Goal: Task Accomplishment & Management: Manage account settings

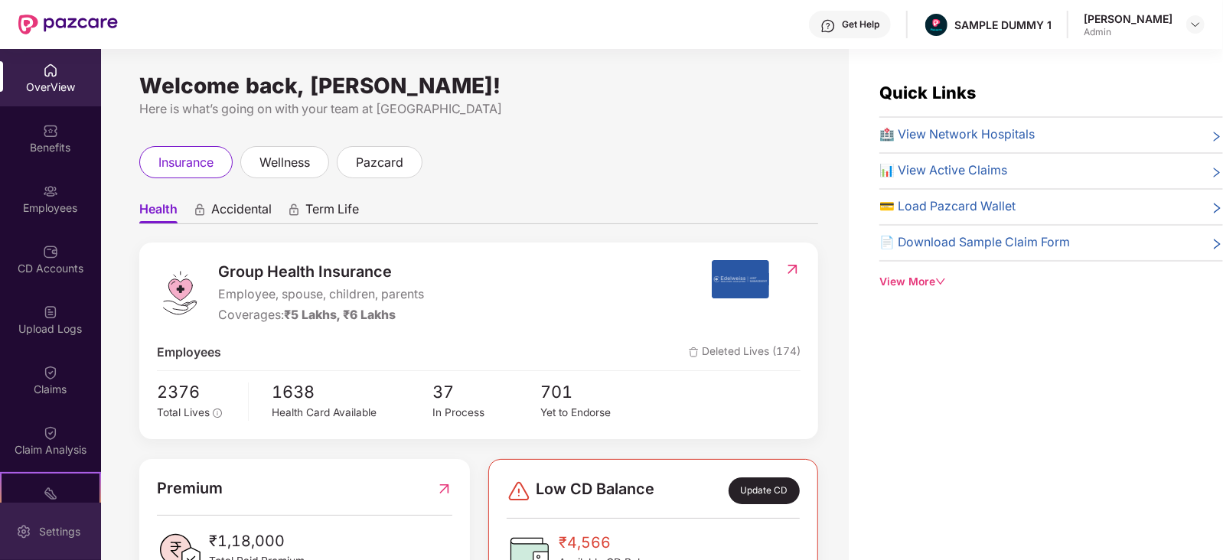
click at [42, 527] on div "Settings" at bounding box center [59, 531] width 51 height 15
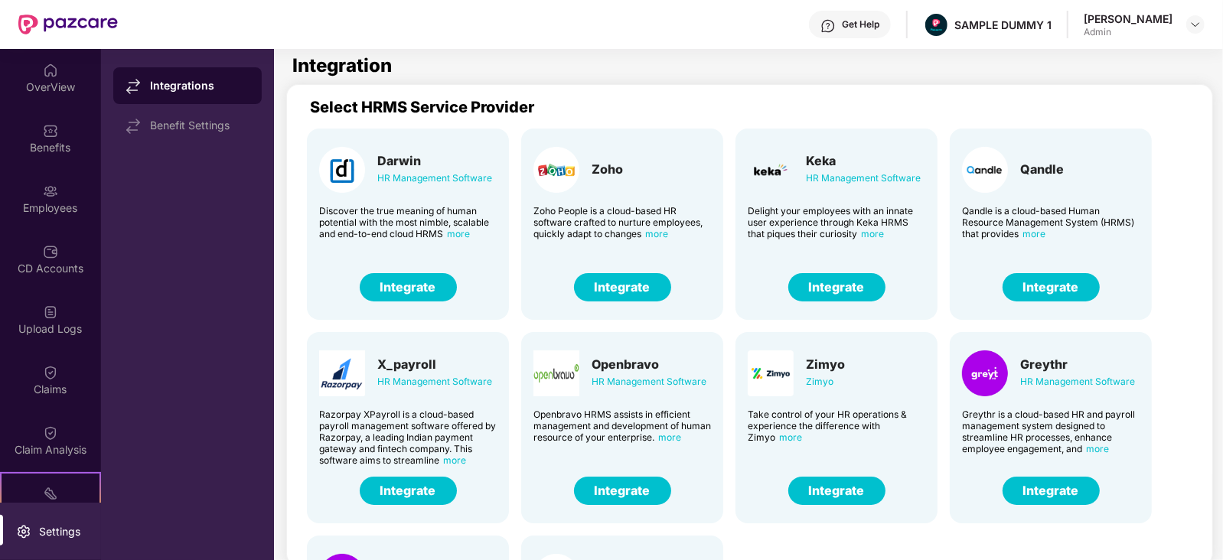
click at [851, 282] on button "Integrate" at bounding box center [836, 287] width 97 height 28
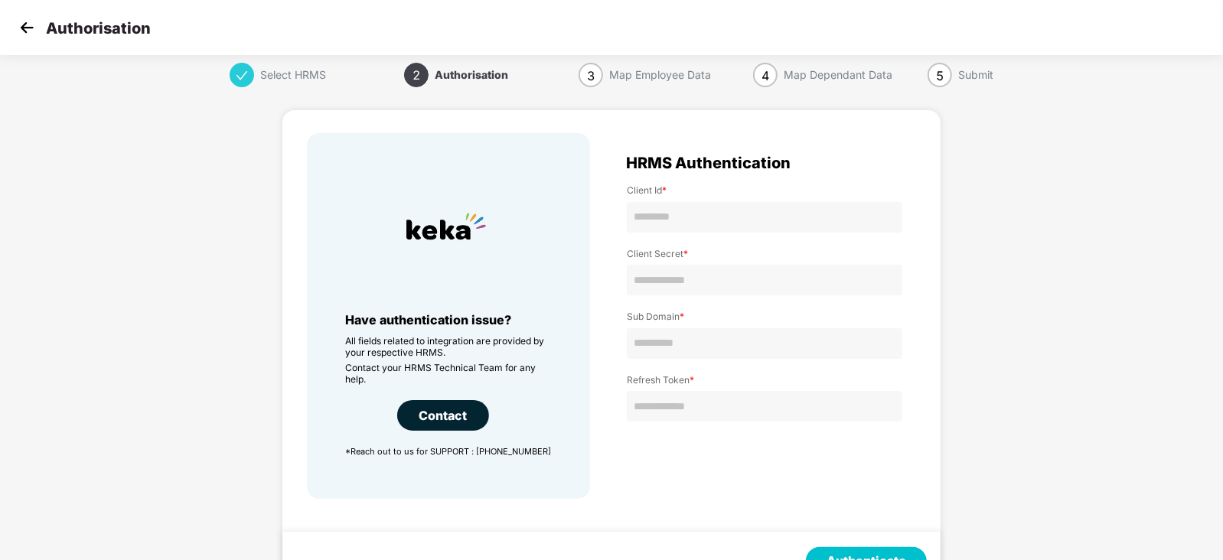
click at [31, 29] on img at bounding box center [26, 27] width 23 height 23
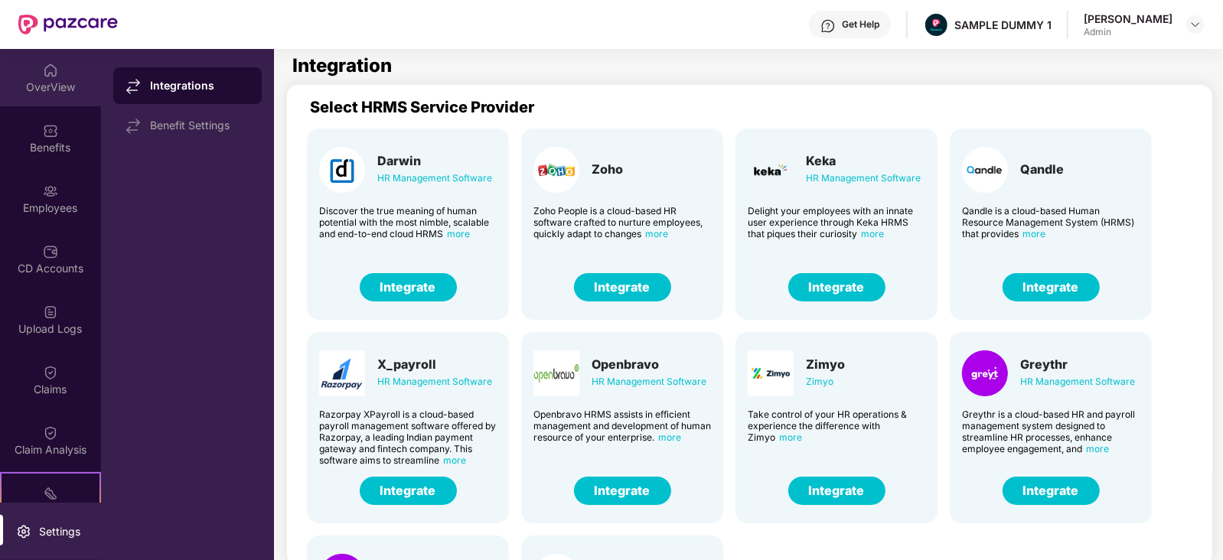
click at [31, 77] on div "OverView" at bounding box center [50, 77] width 101 height 57
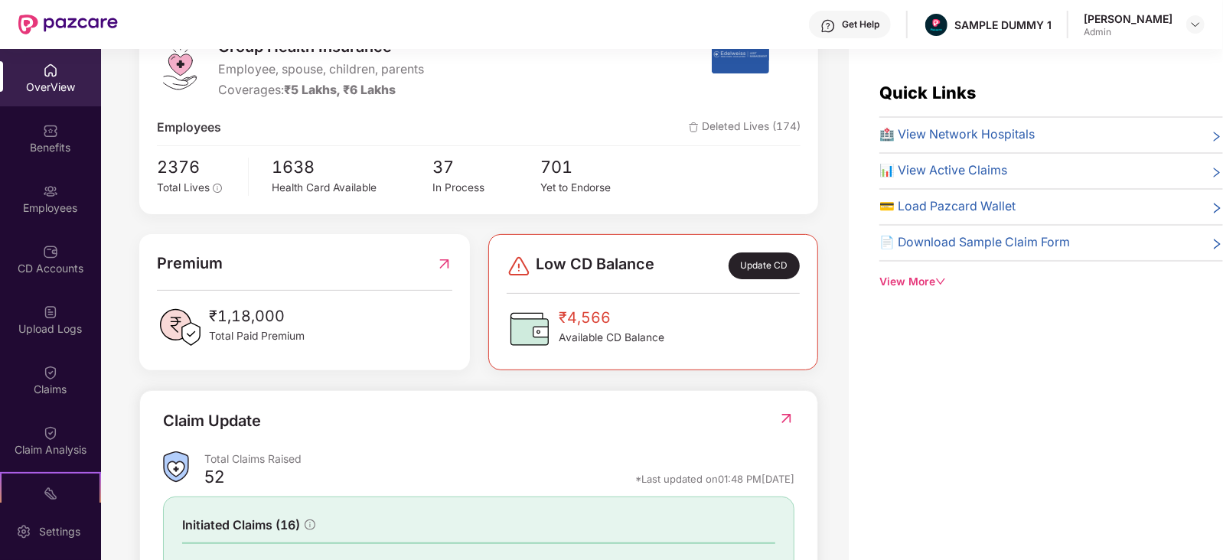
scroll to position [226, 0]
drag, startPoint x: 311, startPoint y: 333, endPoint x: 194, endPoint y: 308, distance: 119.7
click at [194, 308] on div "₹1,18,000 Total Paid Premium" at bounding box center [304, 327] width 295 height 46
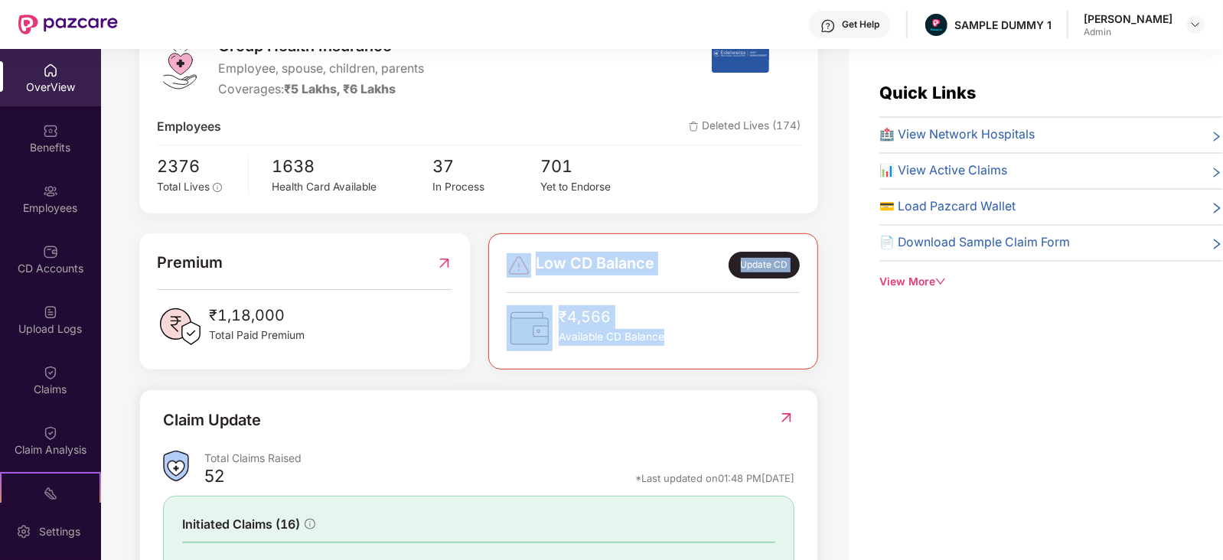
drag, startPoint x: 681, startPoint y: 339, endPoint x: 514, endPoint y: 256, distance: 185.9
click at [514, 256] on div "Low CD Balance Update CD ₹4,566 Available CD Balance" at bounding box center [653, 301] width 293 height 99
click at [687, 329] on div "₹4,566 Available CD Balance" at bounding box center [653, 328] width 293 height 46
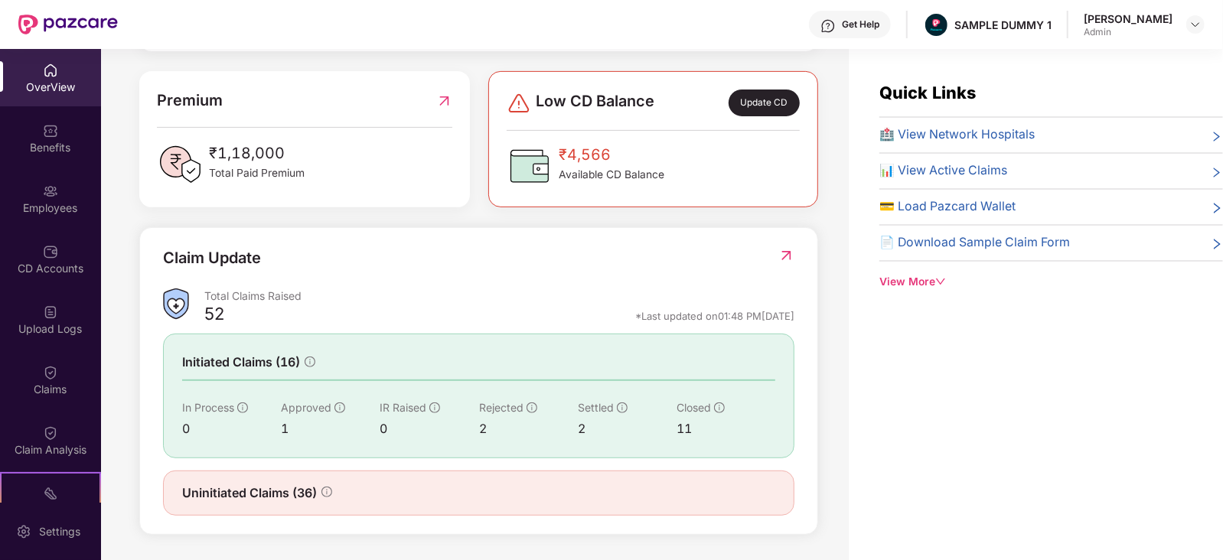
scroll to position [0, 0]
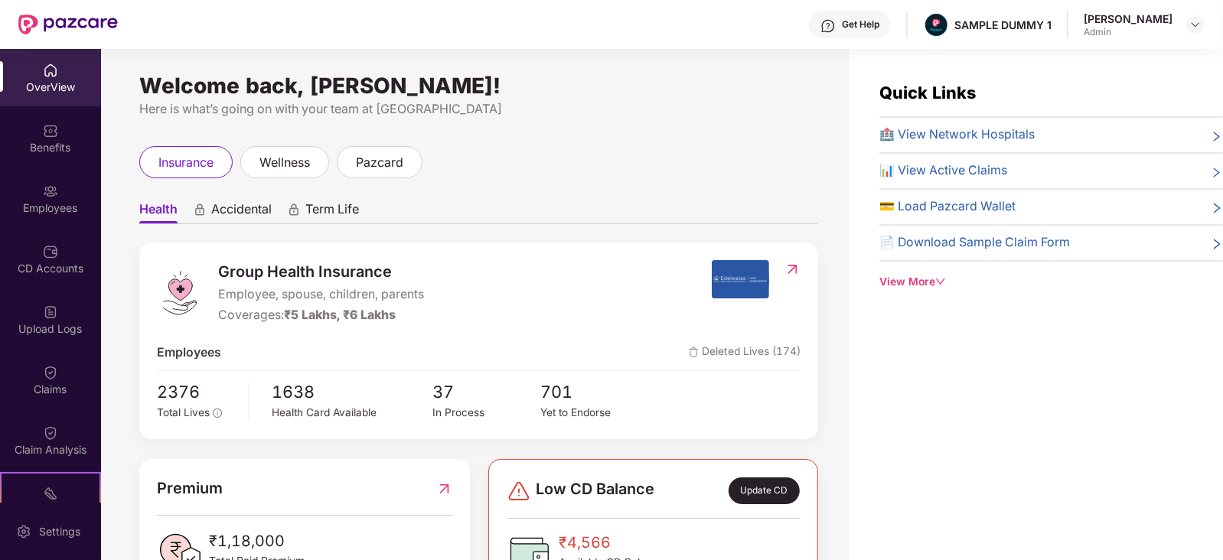
click at [836, 31] on img at bounding box center [828, 25] width 15 height 15
click at [606, 105] on div "Here is what’s going on with your team at [GEOGRAPHIC_DATA]" at bounding box center [478, 109] width 679 height 19
click at [39, 148] on div "Benefits" at bounding box center [50, 147] width 101 height 15
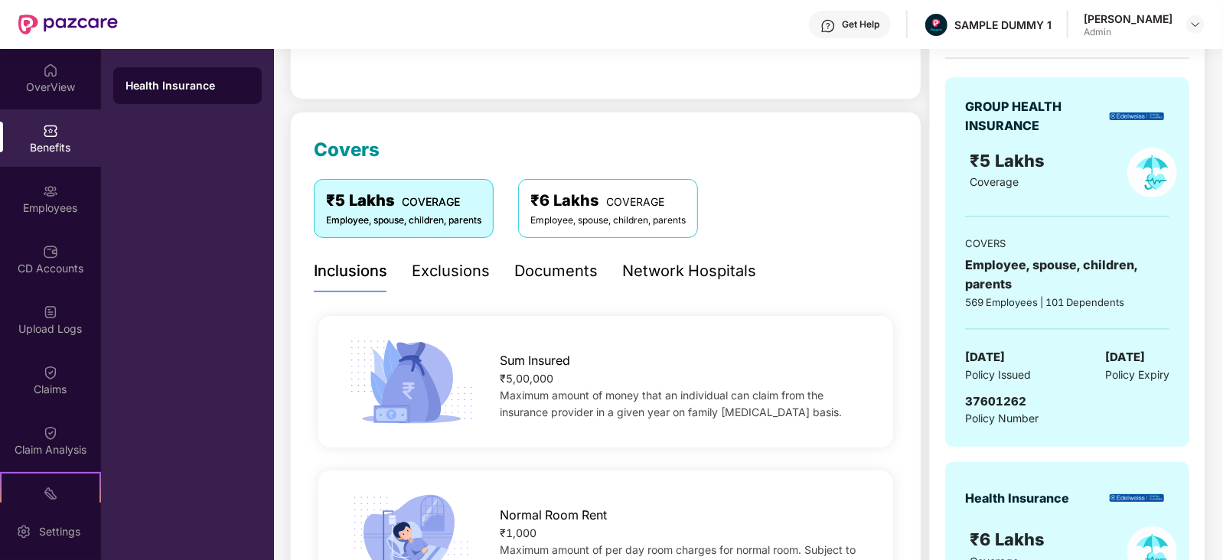
scroll to position [107, 0]
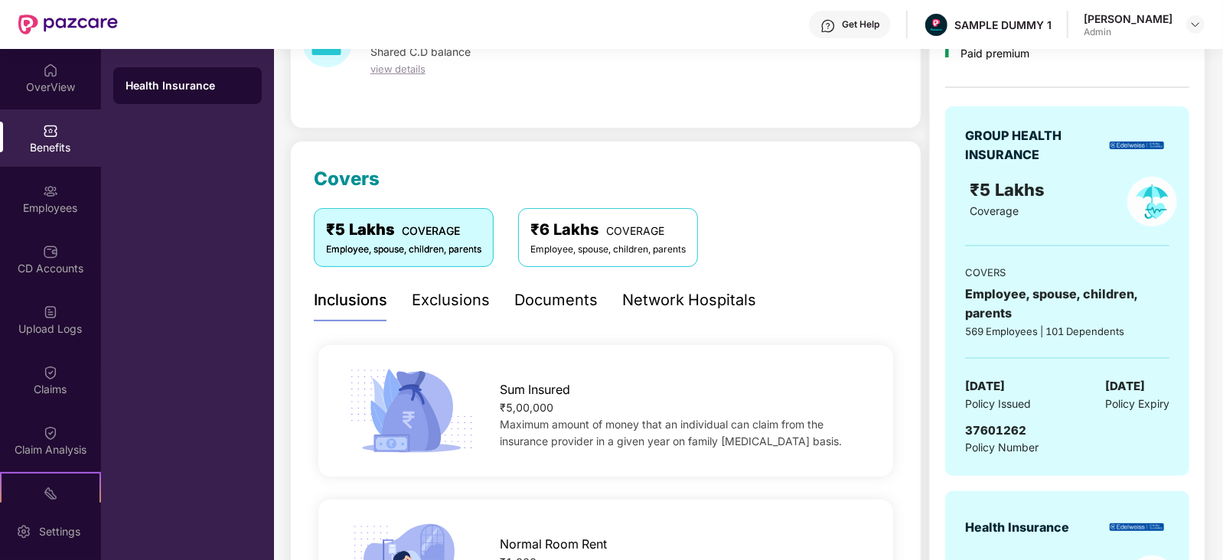
click at [420, 295] on div "Exclusions" at bounding box center [451, 301] width 78 height 24
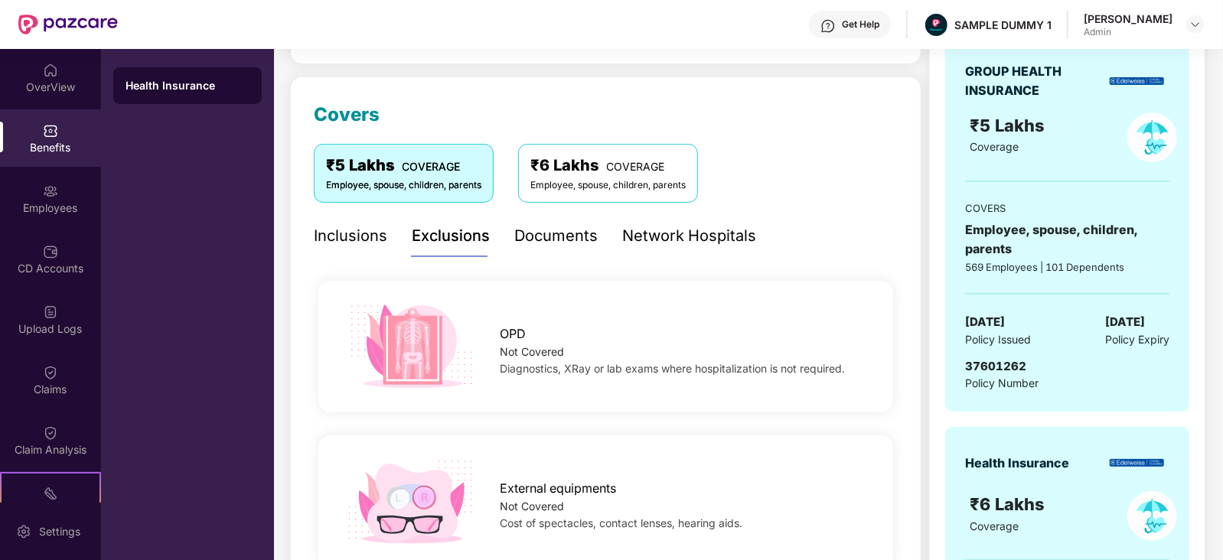
scroll to position [0, 0]
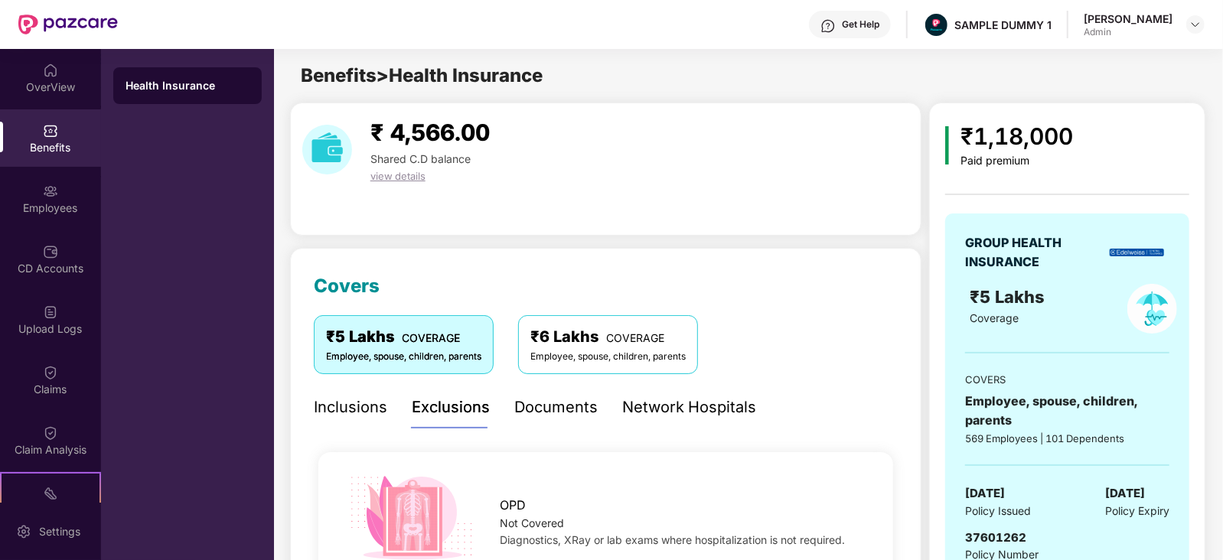
click at [540, 396] on div "Documents" at bounding box center [555, 408] width 83 height 24
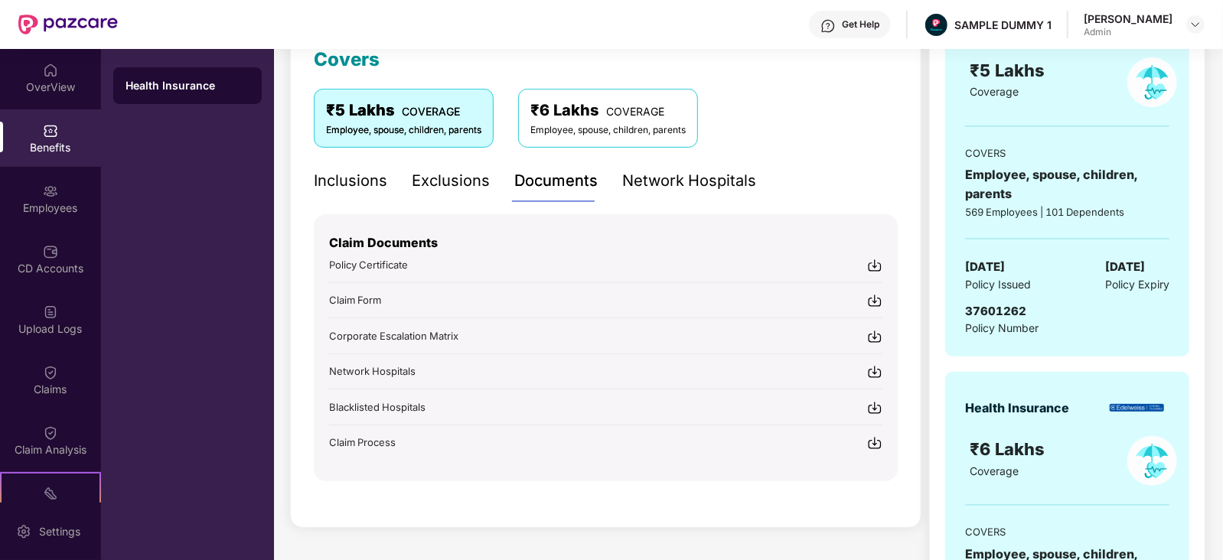
scroll to position [227, 0]
click at [877, 266] on img at bounding box center [874, 264] width 15 height 15
click at [876, 295] on img at bounding box center [874, 299] width 15 height 15
click at [874, 335] on img at bounding box center [874, 335] width 15 height 15
click at [850, 28] on div "Get Help" at bounding box center [850, 25] width 82 height 28
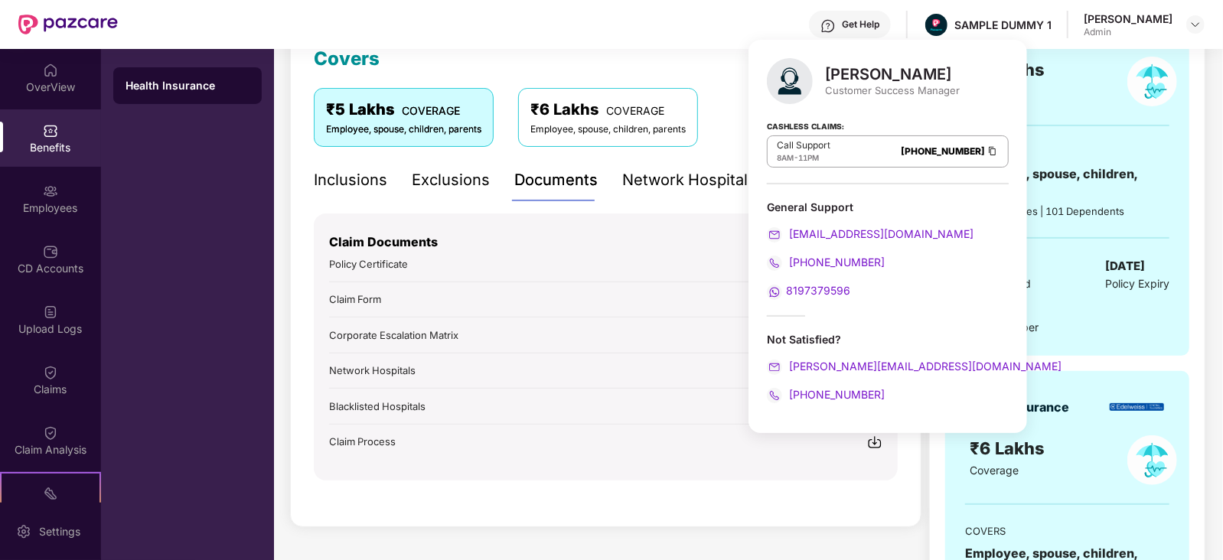
click at [600, 204] on div "Inclusions Exclusions Documents Network Hospitals Sum Insured ₹5,00,000 Maximum…" at bounding box center [606, 320] width 584 height 322
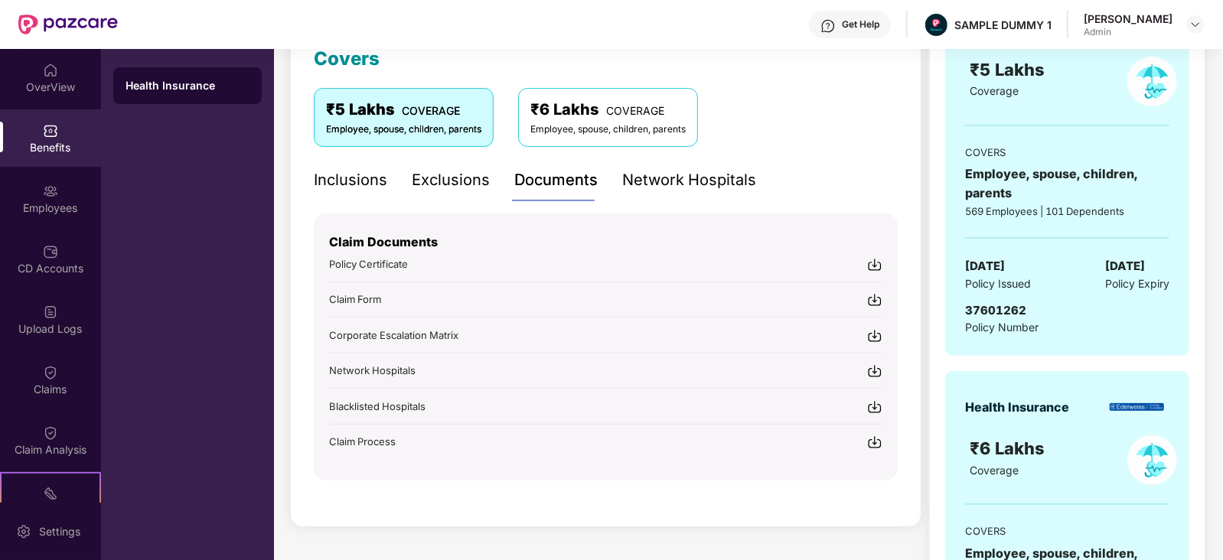
click at [876, 435] on img at bounding box center [874, 442] width 15 height 15
click at [669, 174] on div "Network Hospitals" at bounding box center [689, 180] width 134 height 24
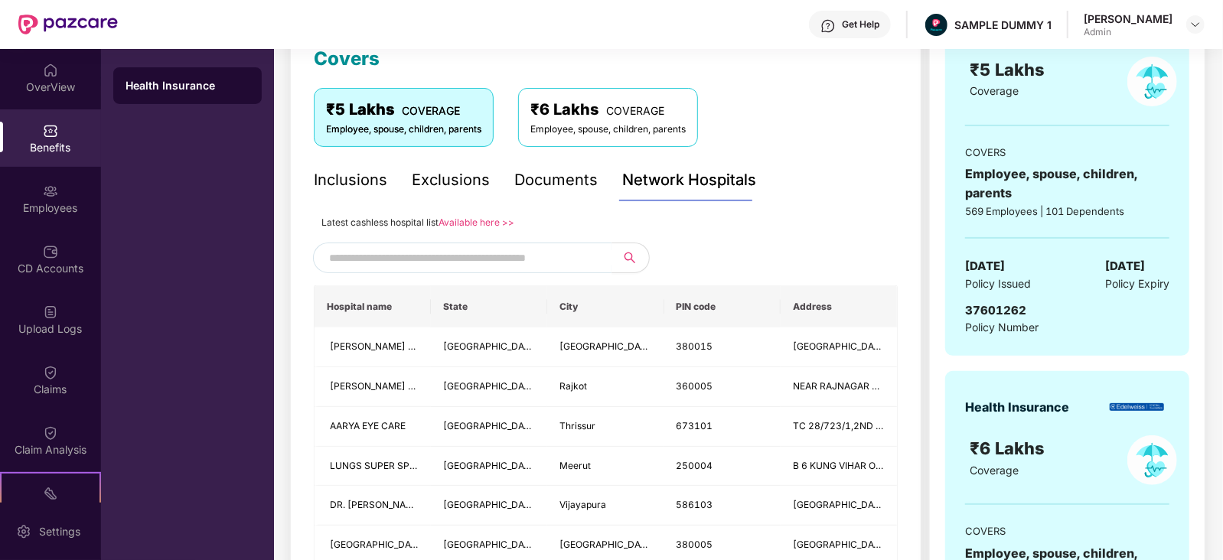
click at [517, 263] on input "text" at bounding box center [460, 257] width 262 height 23
click at [57, 213] on div "Employees" at bounding box center [50, 208] width 101 height 15
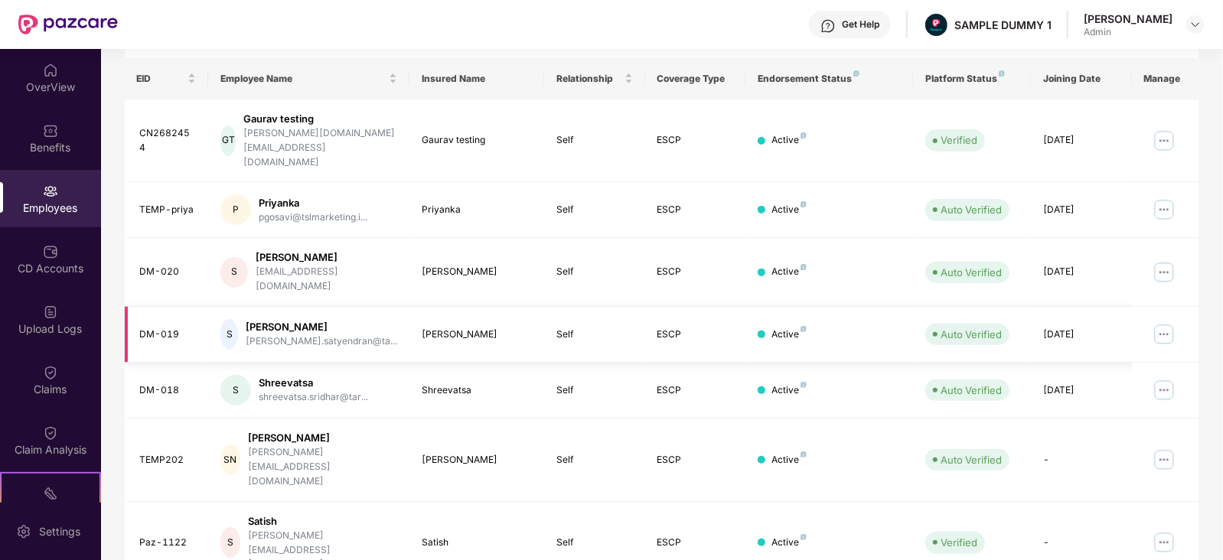
scroll to position [0, 0]
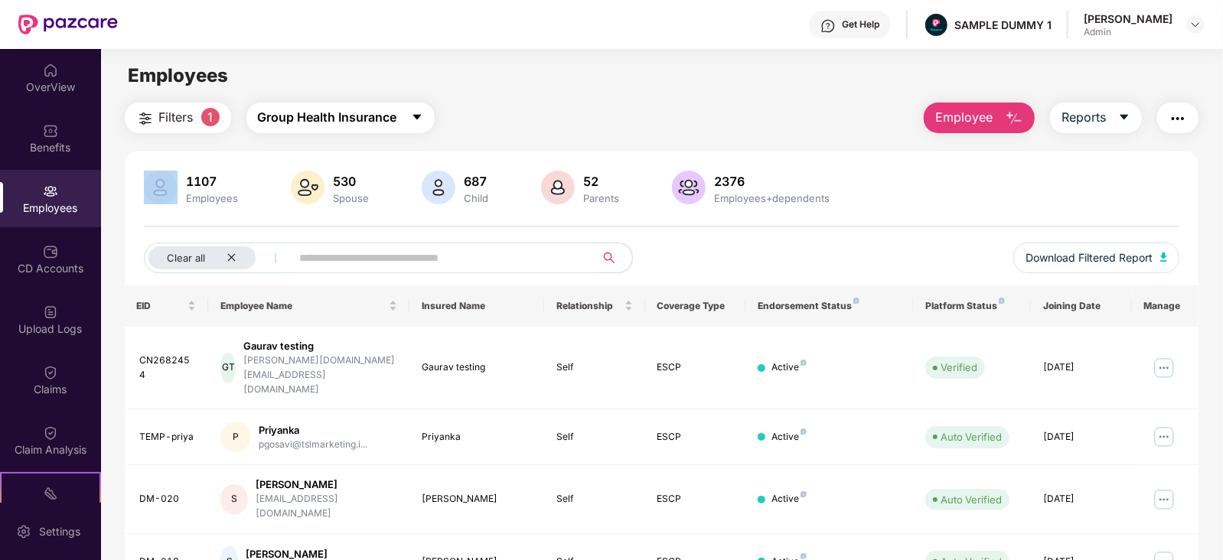
drag, startPoint x: 186, startPoint y: 181, endPoint x: 398, endPoint y: 110, distance: 223.7
click at [377, 119] on span "Group Health Insurance" at bounding box center [327, 117] width 139 height 19
click at [1003, 116] on button "Employee" at bounding box center [979, 118] width 111 height 31
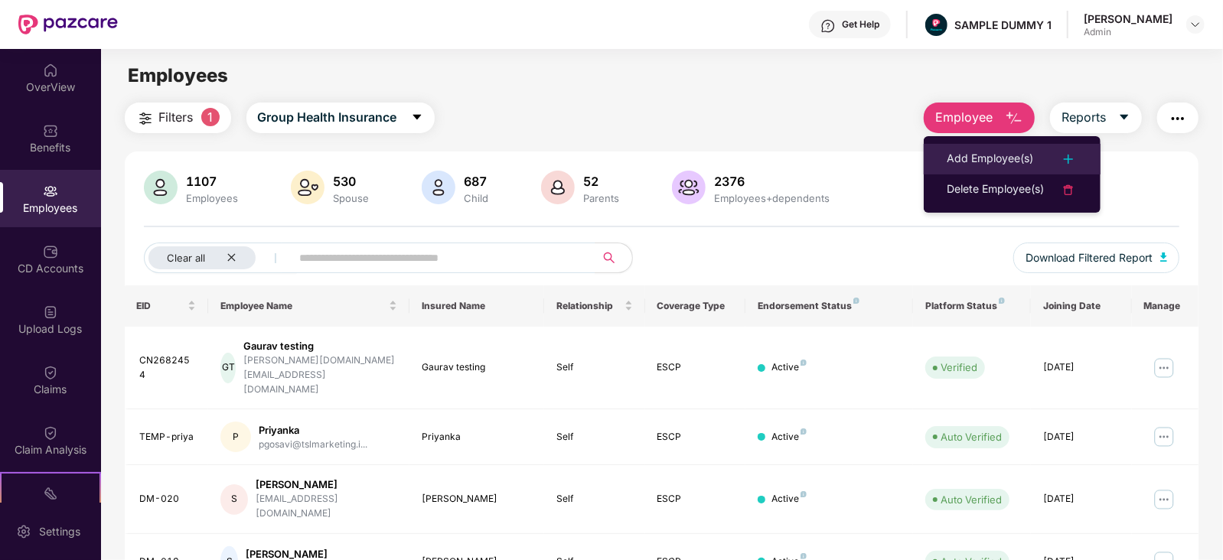
click at [961, 153] on div "Add Employee(s)" at bounding box center [990, 159] width 86 height 18
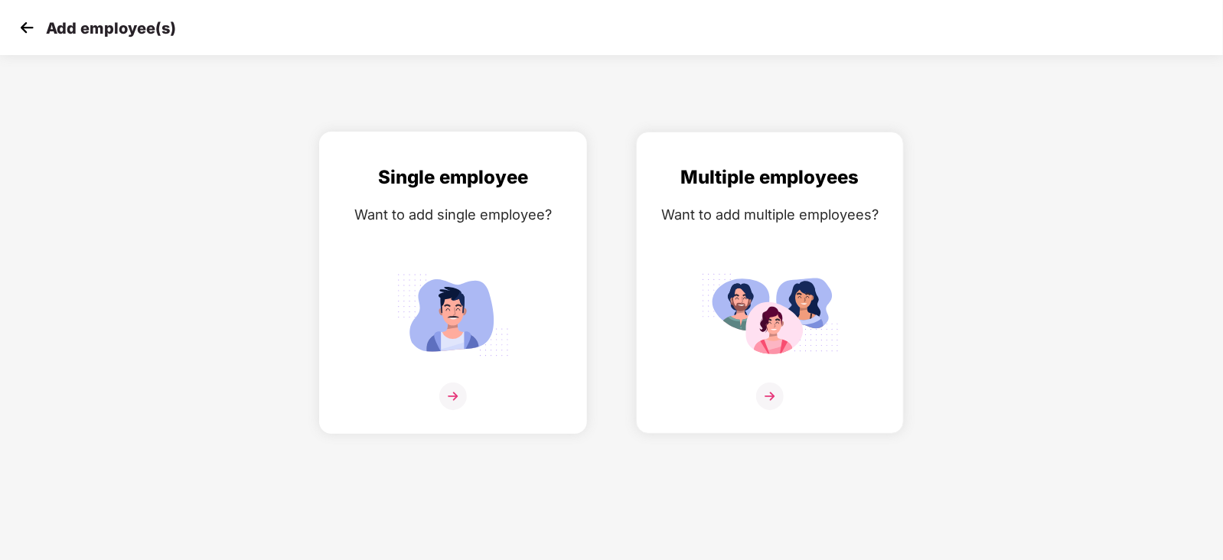
click at [452, 410] on img at bounding box center [453, 397] width 28 height 28
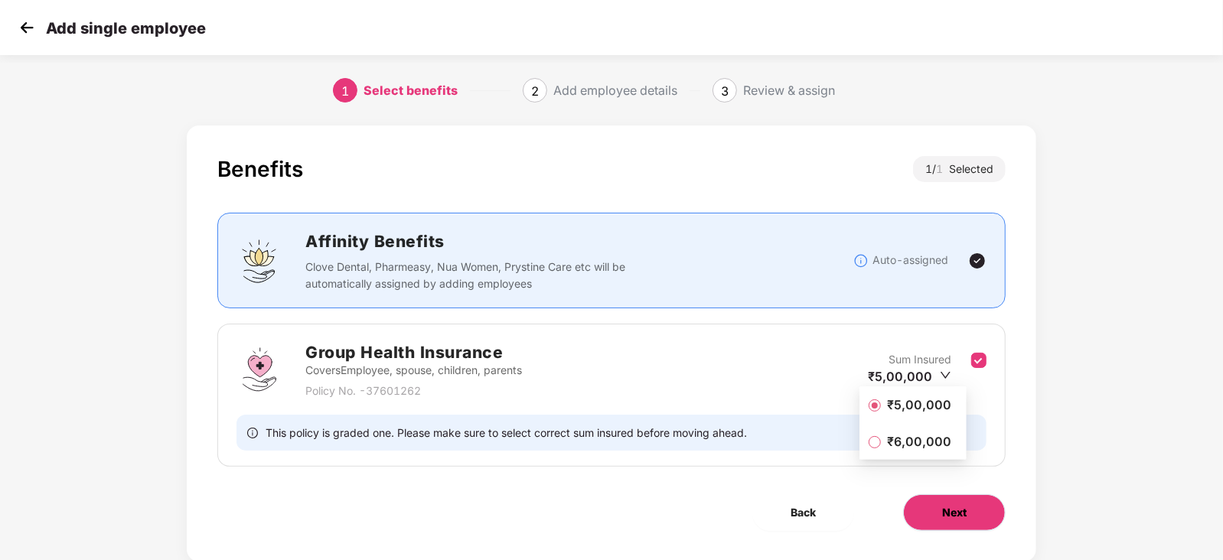
click at [947, 521] on button "Next" at bounding box center [954, 513] width 103 height 37
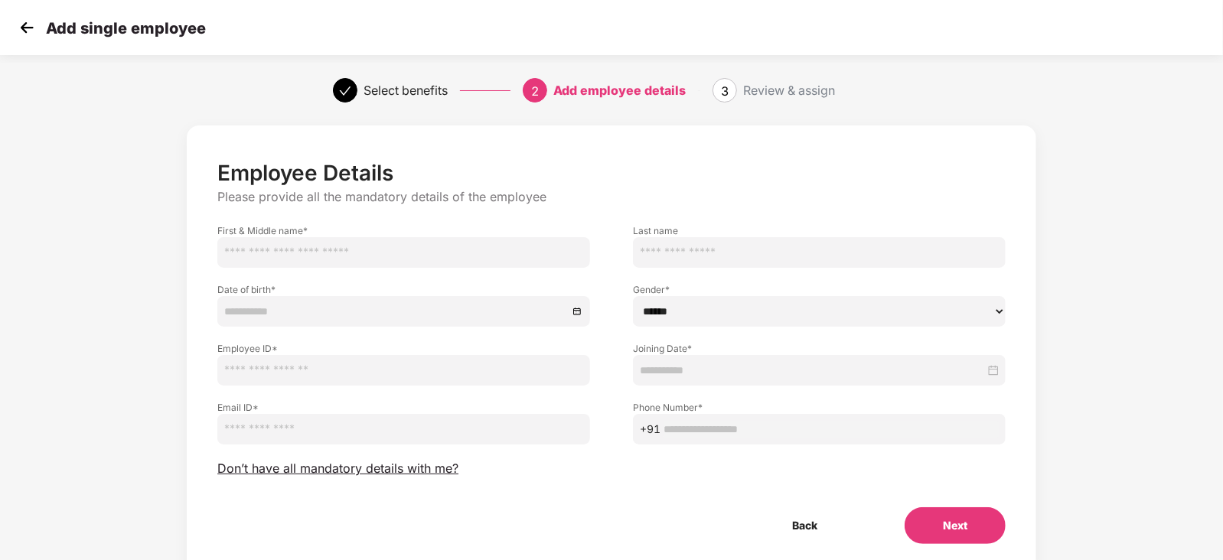
scroll to position [53, 0]
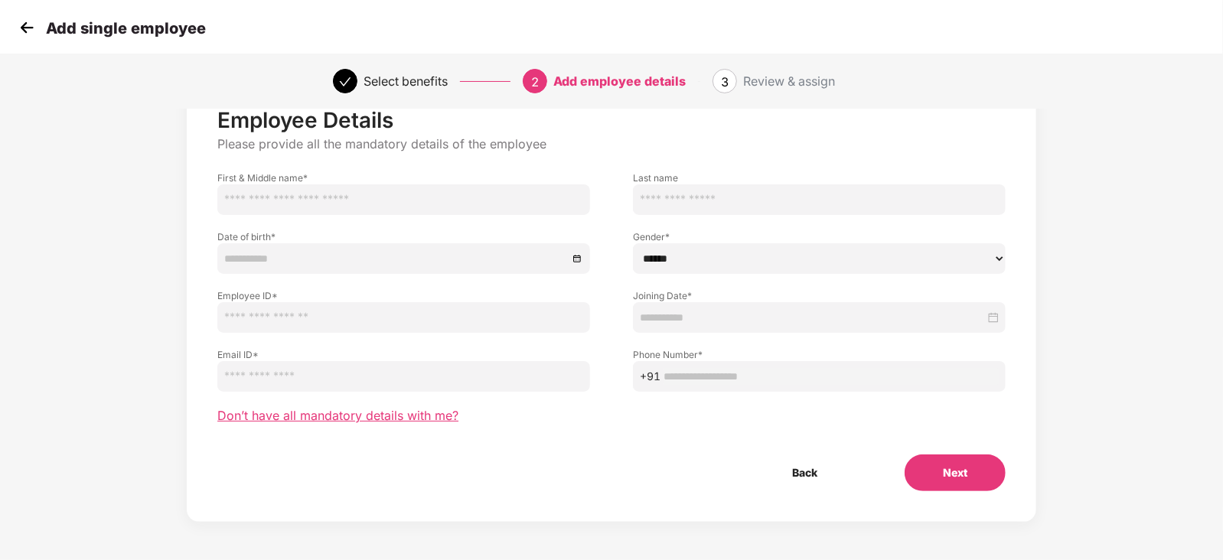
click at [298, 415] on span "Don’t have all mandatory details with me?" at bounding box center [337, 416] width 241 height 16
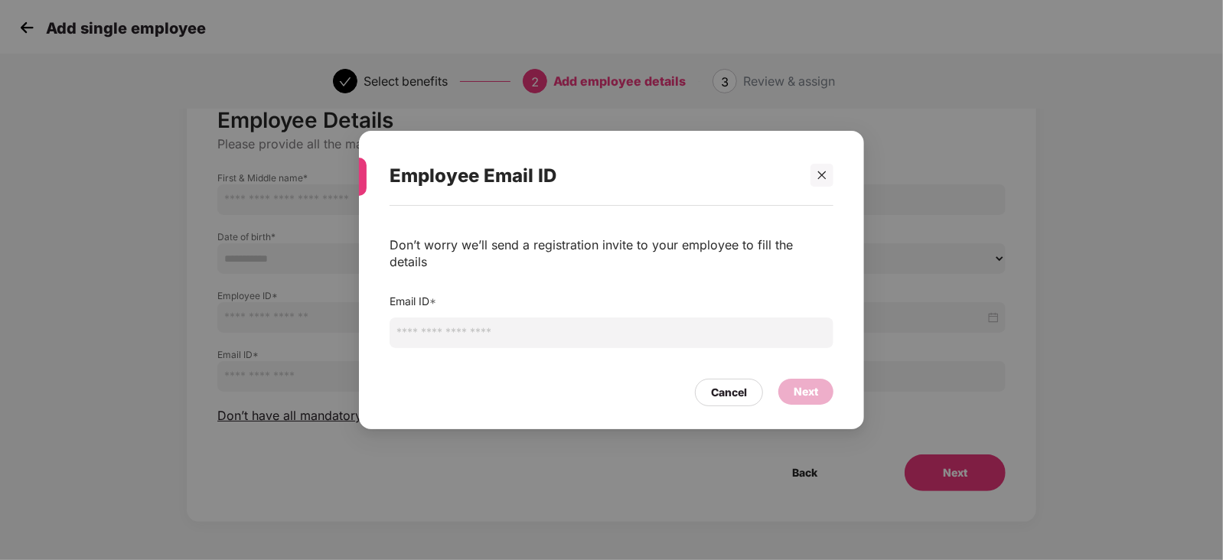
click at [410, 325] on input "email" at bounding box center [612, 333] width 444 height 31
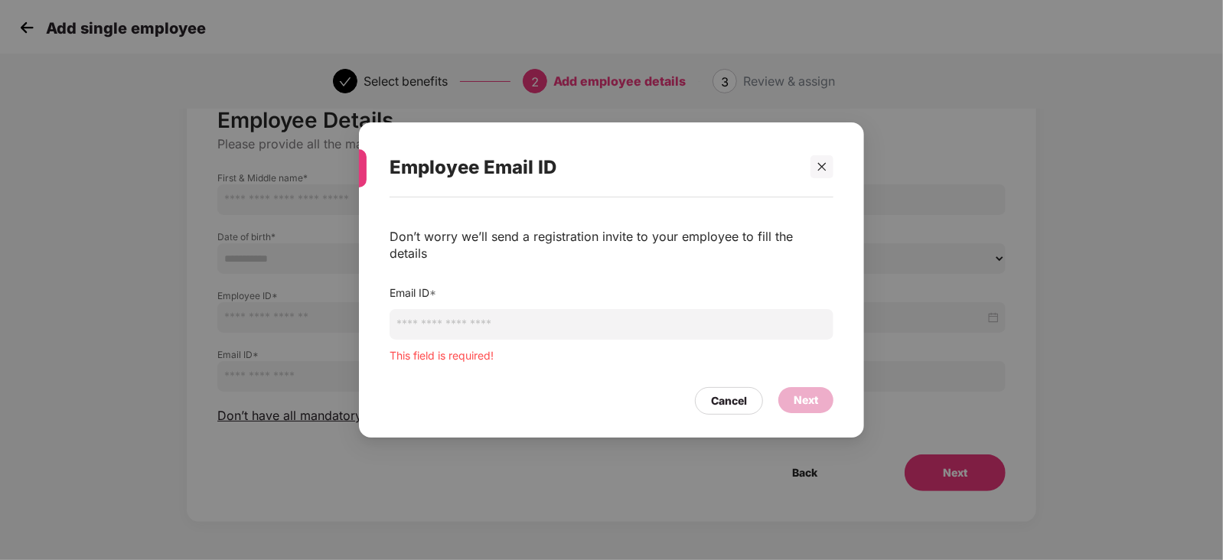
click at [821, 187] on div "Employee Email ID" at bounding box center [612, 168] width 444 height 60
click at [743, 393] on div "Cancel" at bounding box center [729, 401] width 36 height 17
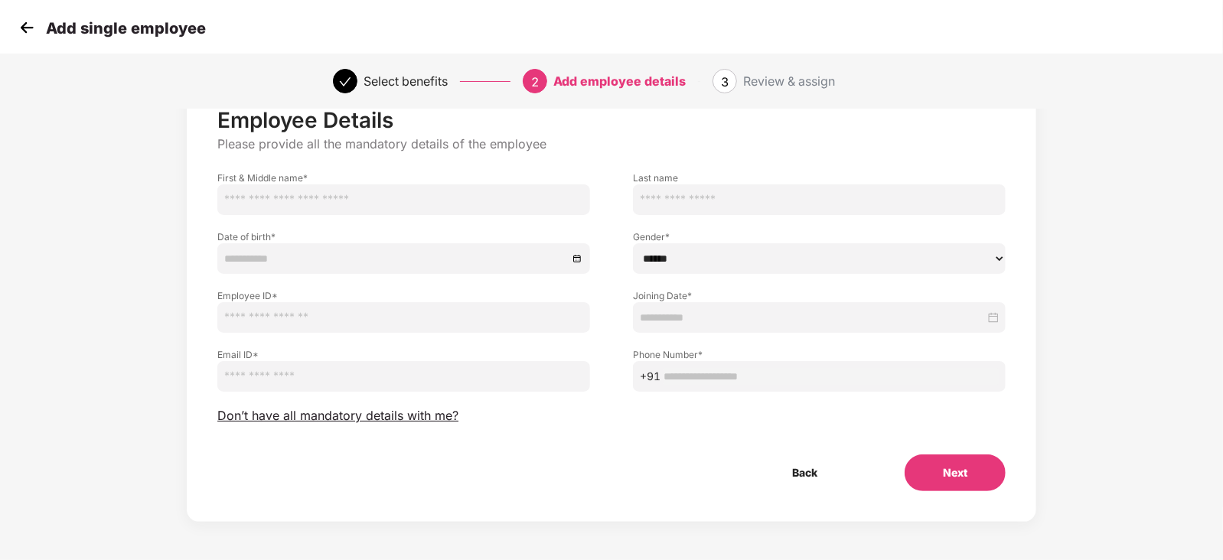
click at [24, 36] on img at bounding box center [26, 27] width 23 height 23
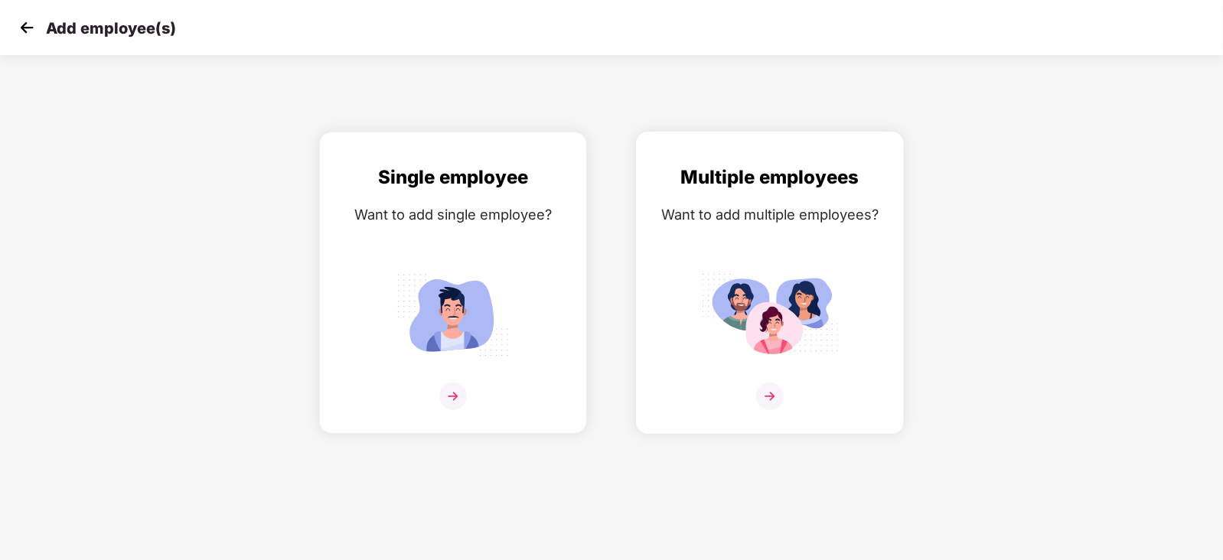
click at [773, 410] on img at bounding box center [770, 397] width 28 height 28
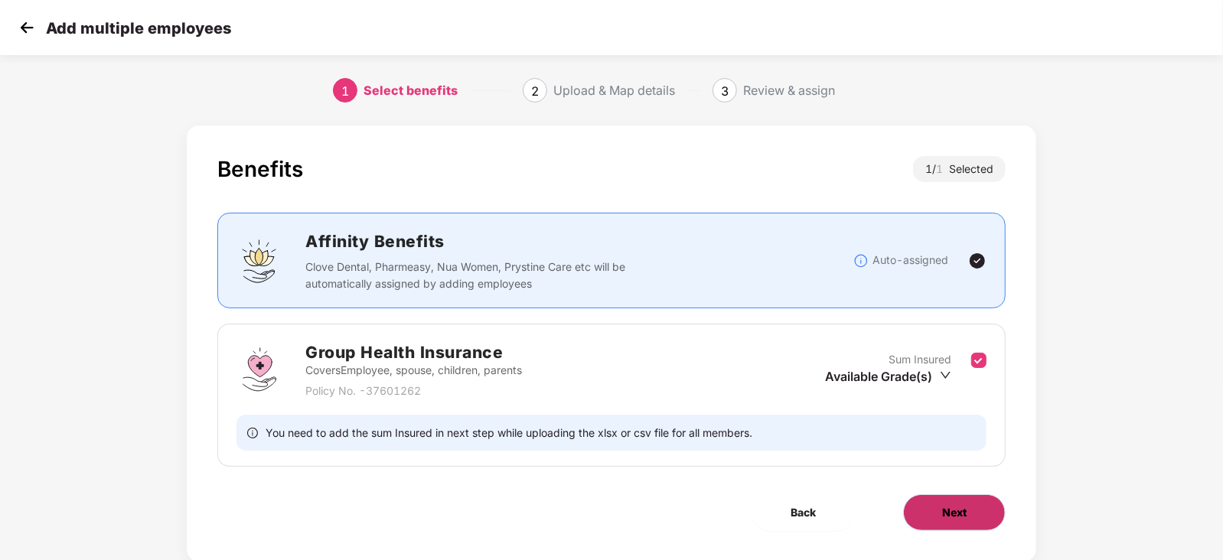
scroll to position [39, 0]
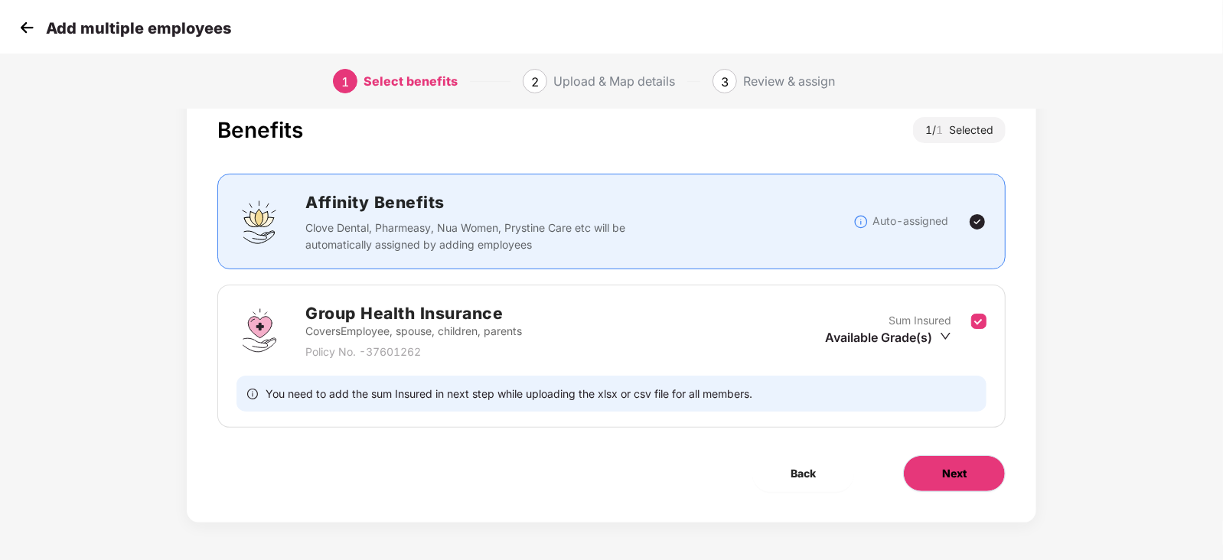
click at [934, 473] on button "Next" at bounding box center [954, 473] width 103 height 37
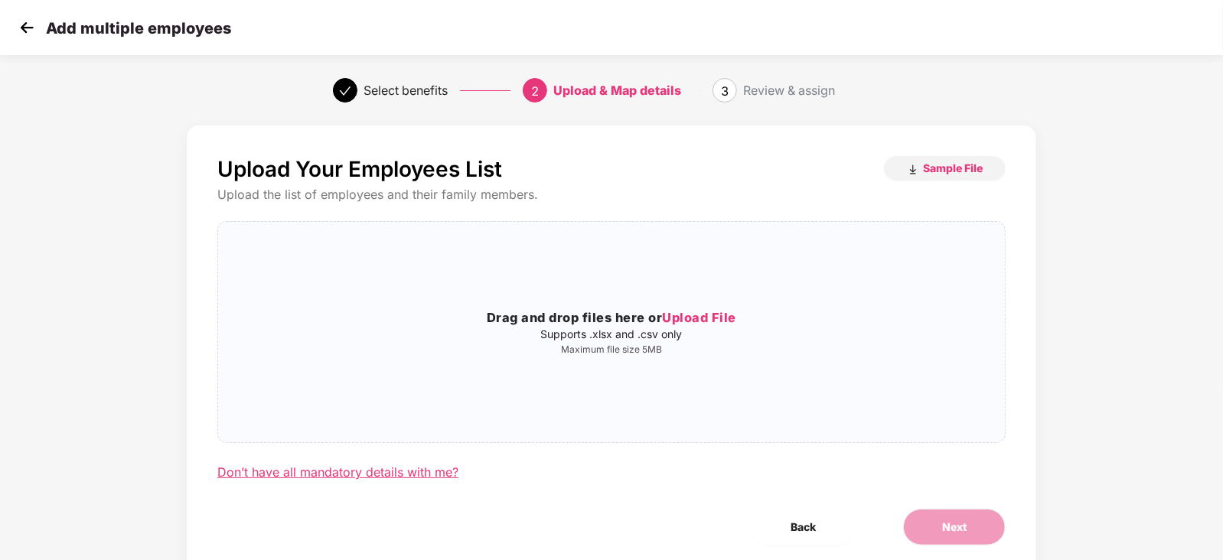
click at [363, 473] on div "Don’t have all mandatory details with me?" at bounding box center [337, 473] width 241 height 16
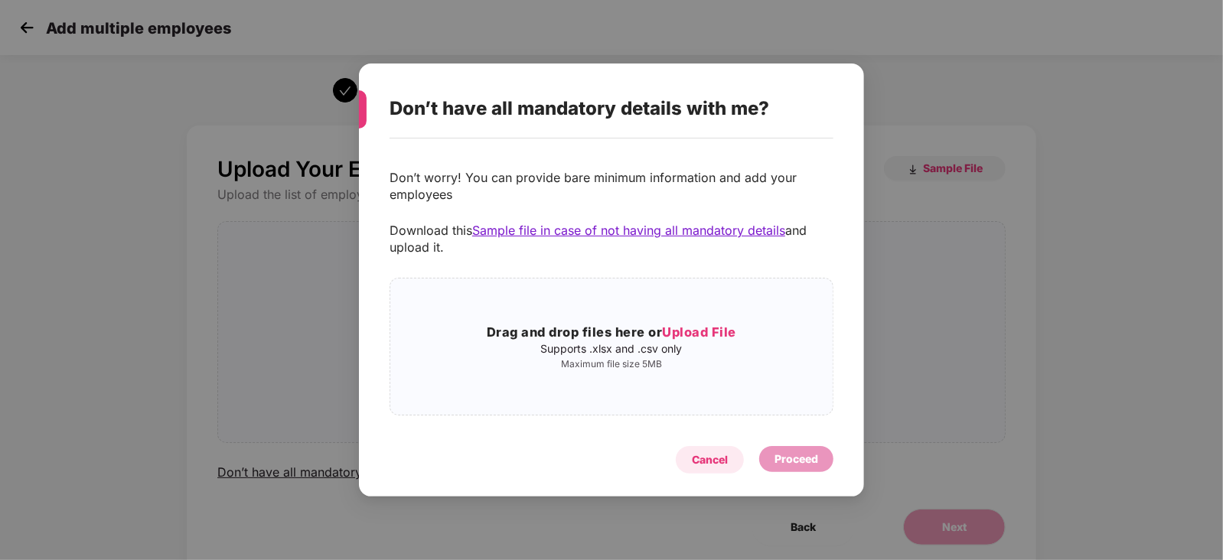
click at [727, 454] on div "Cancel" at bounding box center [710, 460] width 36 height 17
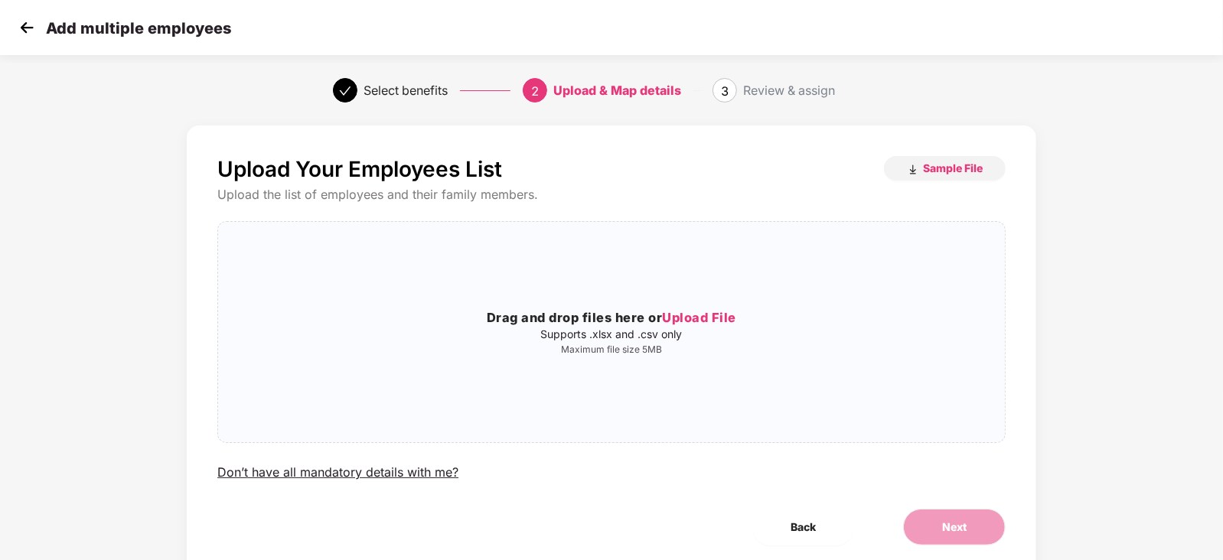
click at [28, 21] on img at bounding box center [26, 27] width 23 height 23
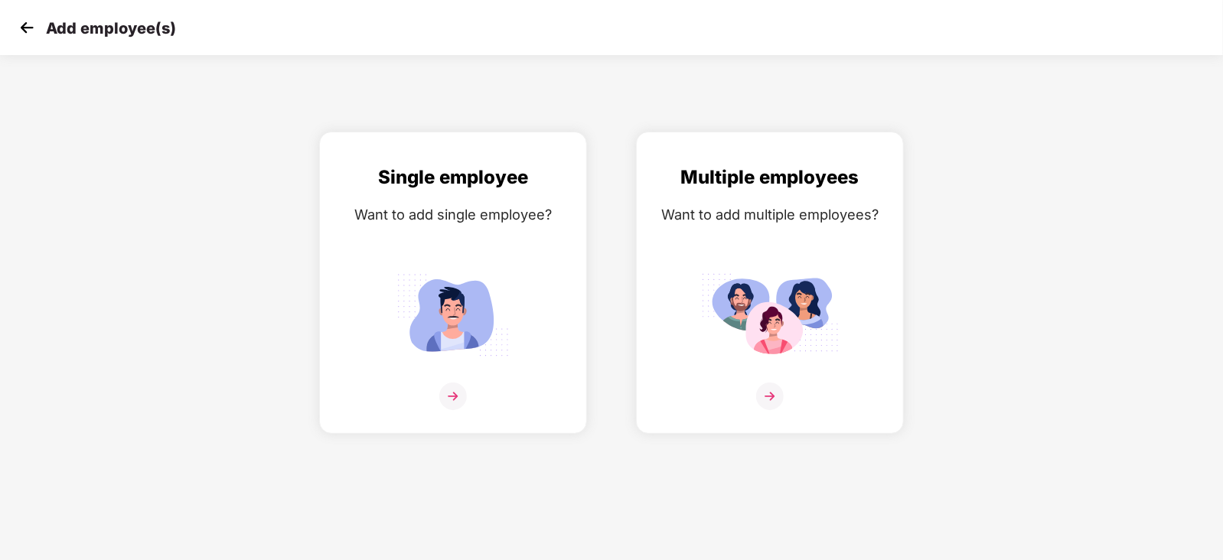
click at [28, 21] on img at bounding box center [26, 27] width 23 height 23
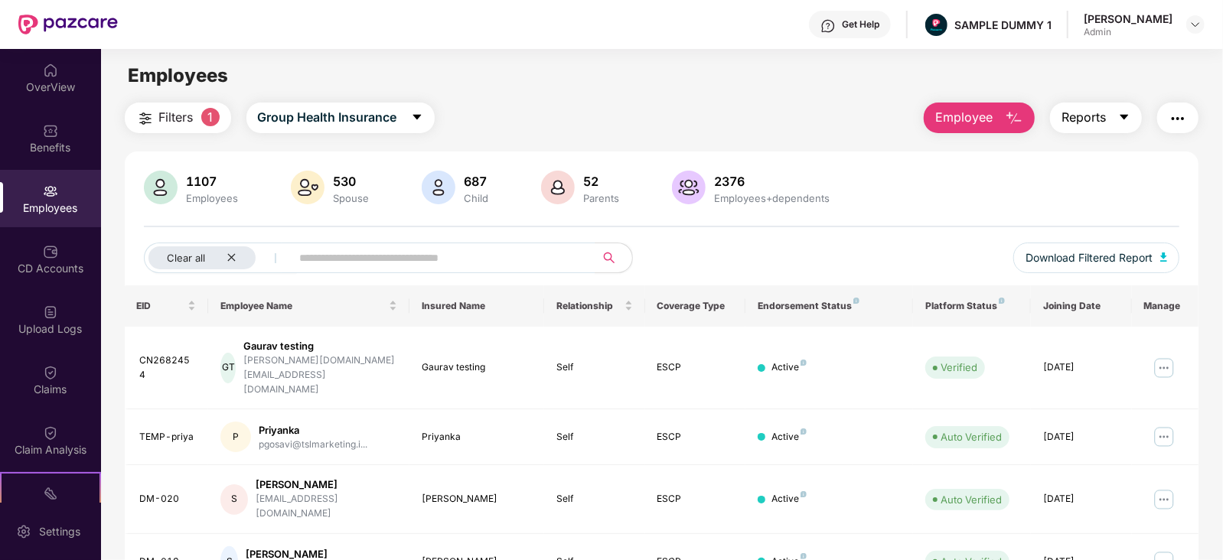
click at [1107, 112] on button "Reports" at bounding box center [1096, 118] width 92 height 31
click at [1187, 128] on button "button" at bounding box center [1177, 118] width 41 height 31
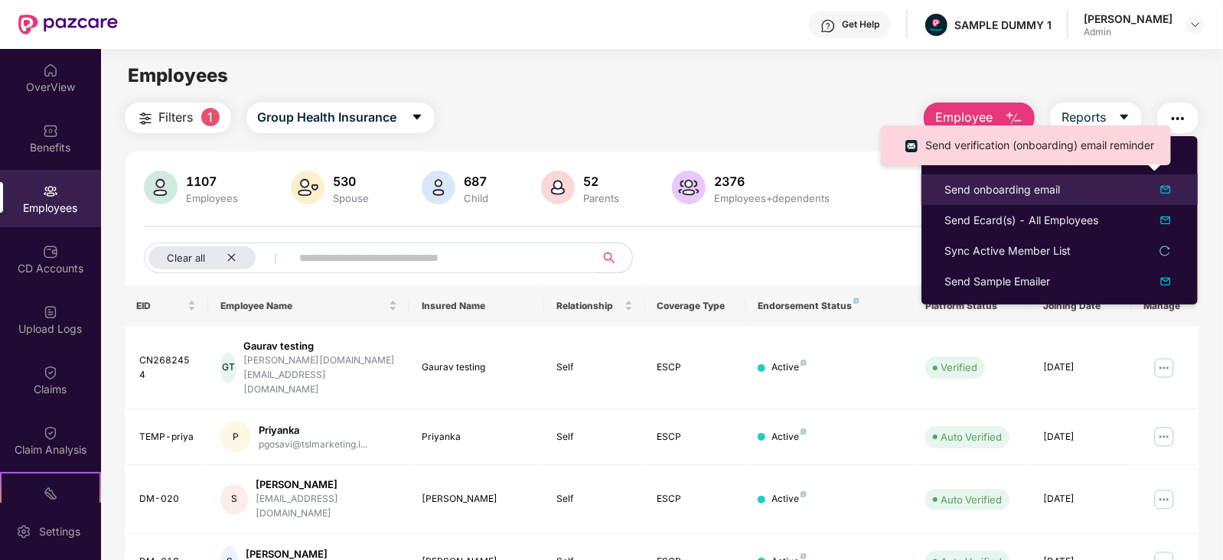
click at [979, 197] on div "Send onboarding email" at bounding box center [1003, 189] width 116 height 17
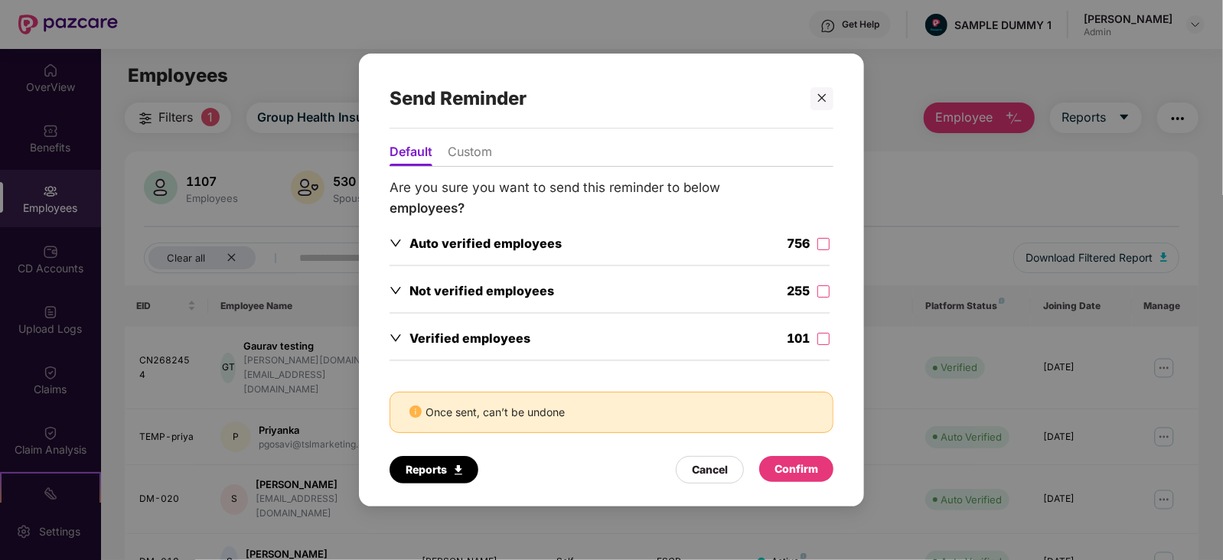
click at [481, 152] on li "Custom" at bounding box center [470, 155] width 44 height 22
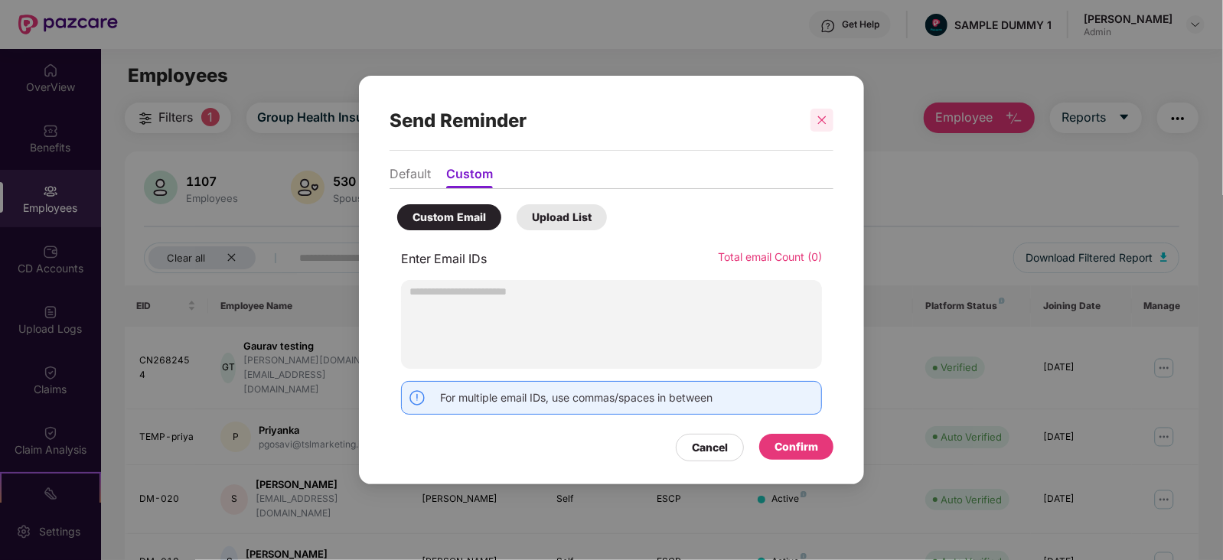
click at [824, 120] on icon "close" at bounding box center [822, 120] width 11 height 11
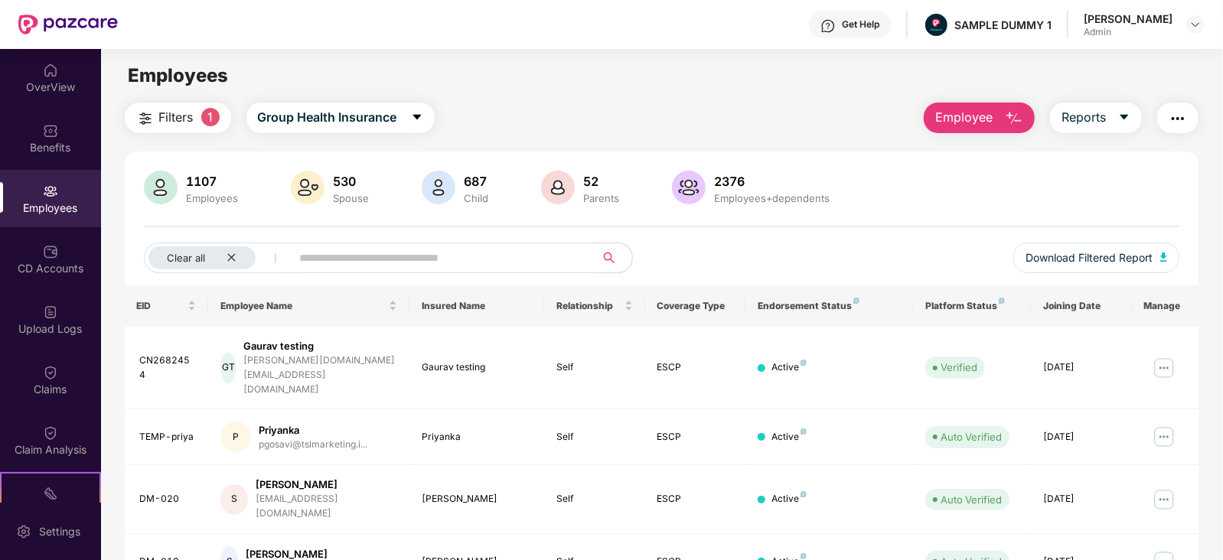
click at [1180, 116] on img "button" at bounding box center [1178, 118] width 18 height 18
click at [1168, 357] on img at bounding box center [1164, 368] width 24 height 24
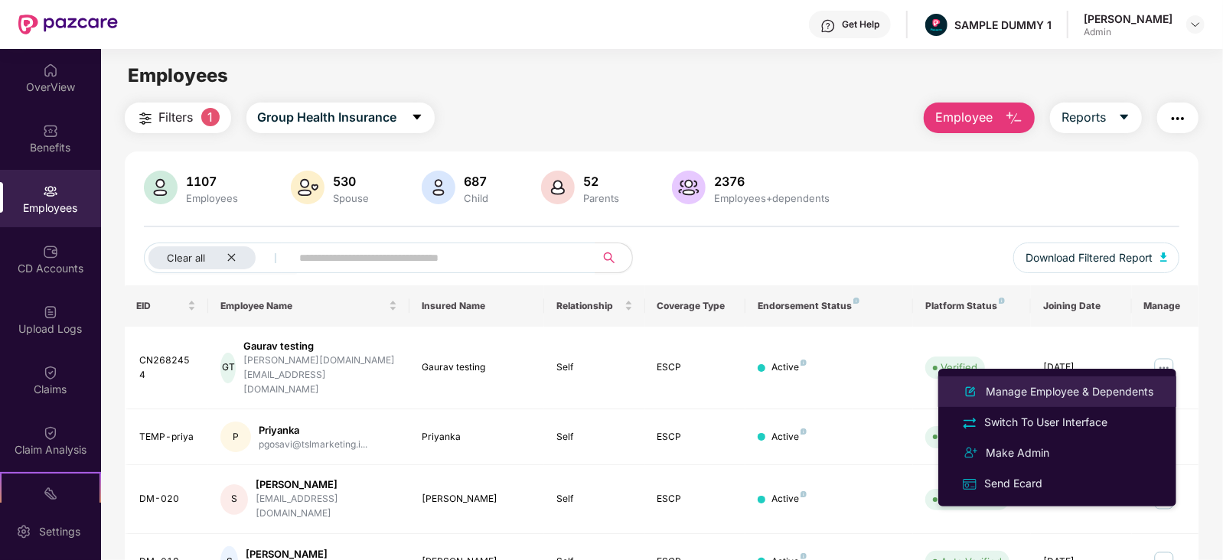
click at [994, 390] on div "Manage Employee & Dependents" at bounding box center [1070, 392] width 174 height 17
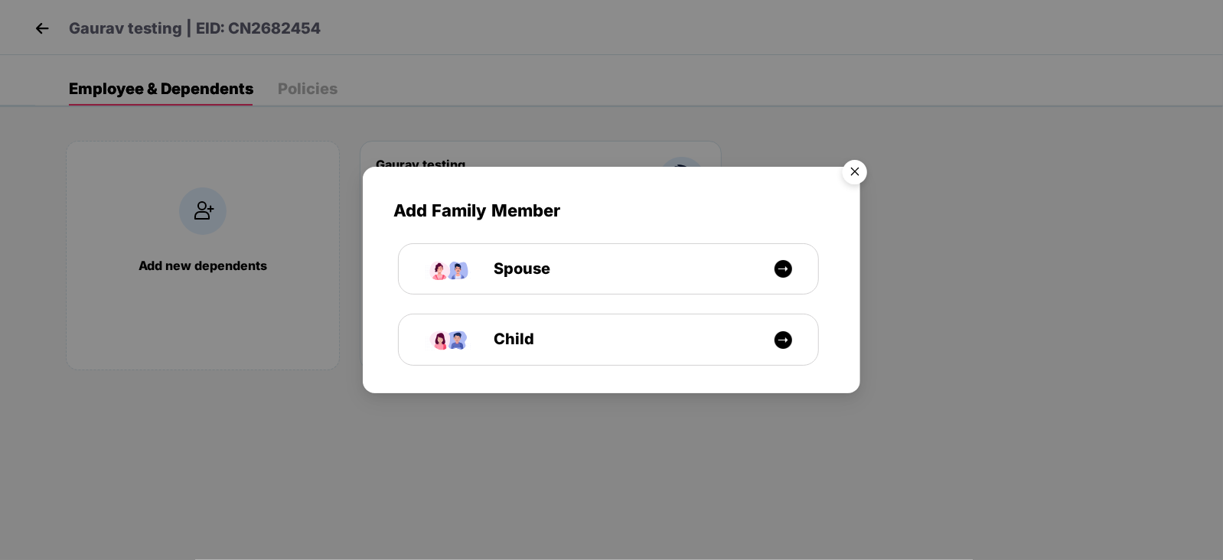
click at [854, 174] on img "Close" at bounding box center [855, 174] width 43 height 43
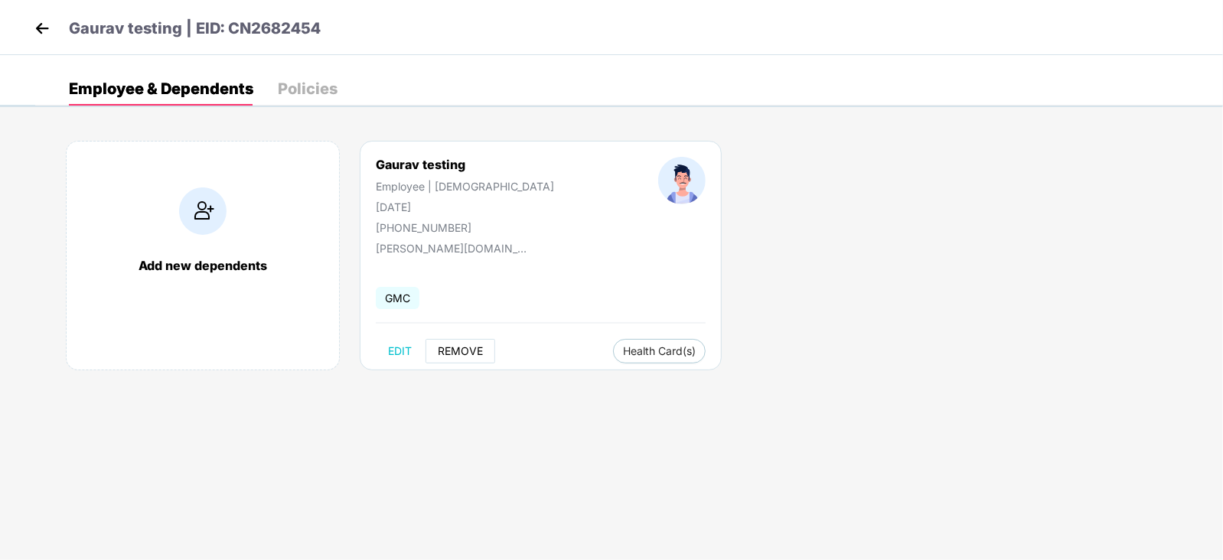
click at [461, 349] on span "REMOVE" at bounding box center [460, 351] width 45 height 12
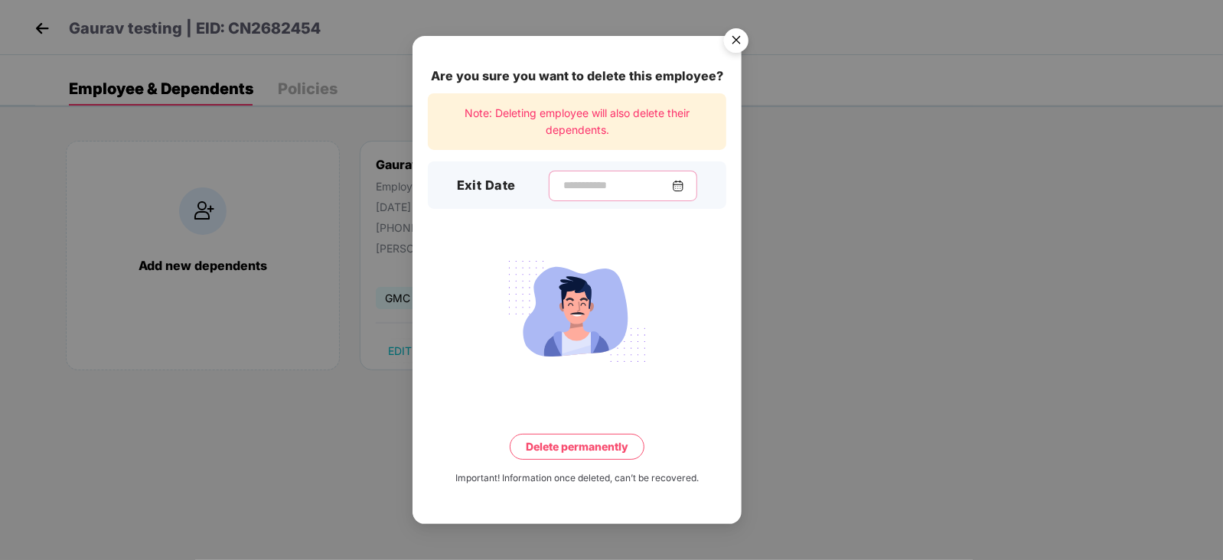
click at [582, 188] on input at bounding box center [617, 186] width 110 height 16
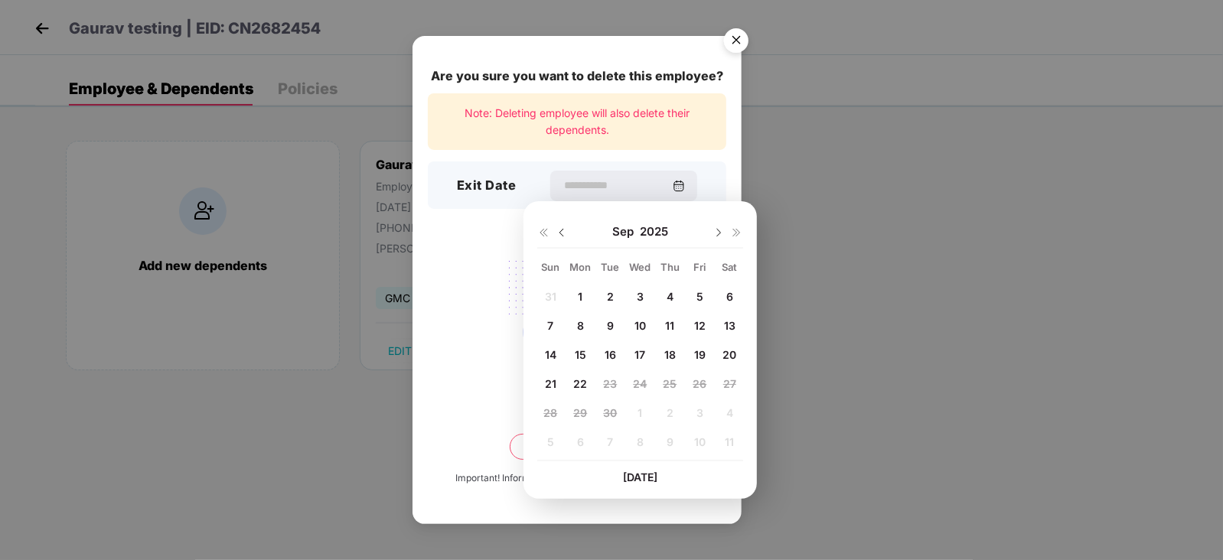
click at [832, 177] on div "Are you sure you want to delete this employee? Note: Deleting employee will als…" at bounding box center [611, 280] width 1223 height 560
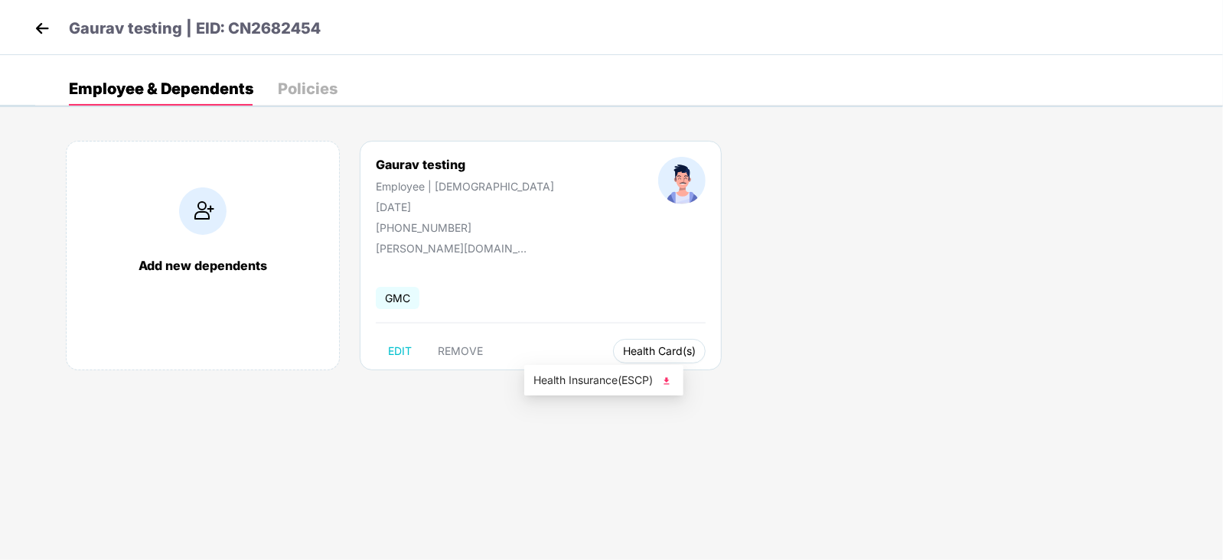
click at [623, 355] on span "Health Card(s)" at bounding box center [659, 352] width 73 height 8
click at [397, 350] on span "EDIT" at bounding box center [400, 351] width 24 height 12
select select "****"
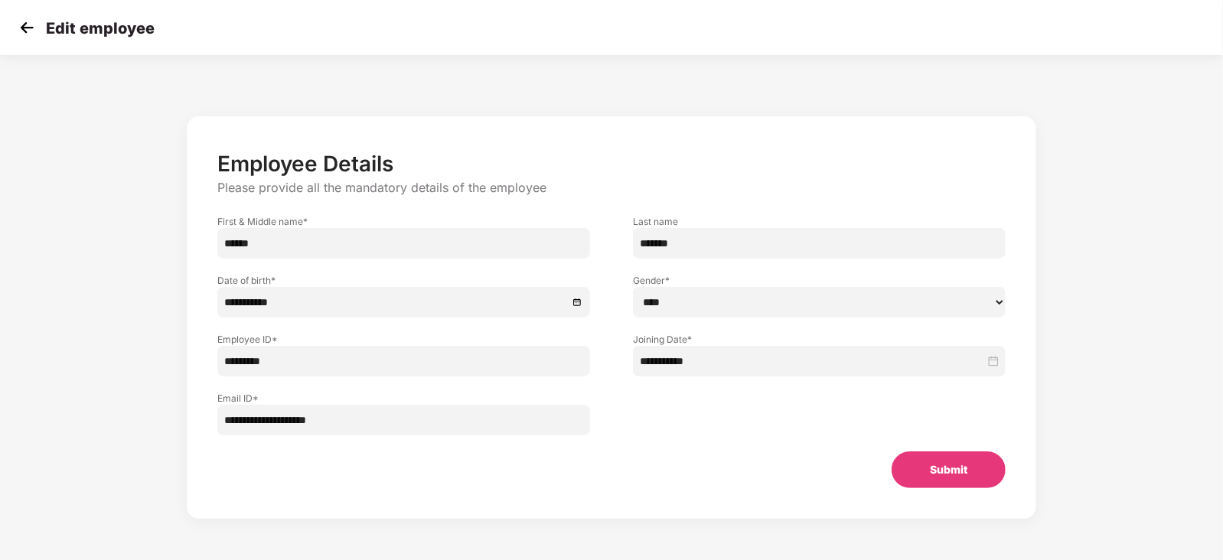
click at [19, 17] on img at bounding box center [26, 27] width 23 height 23
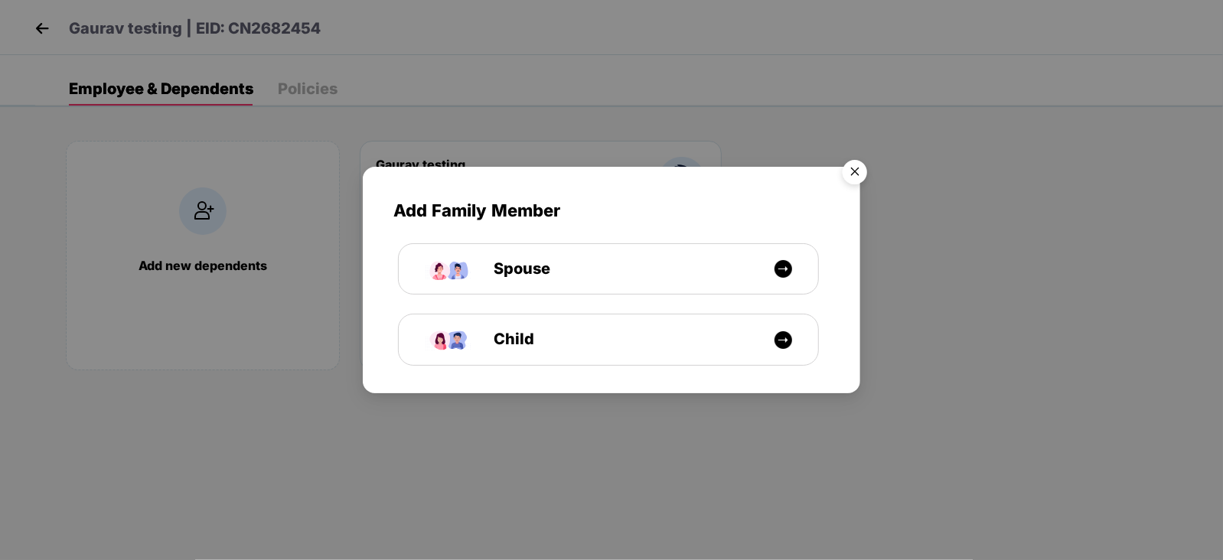
click at [860, 174] on img "Close" at bounding box center [855, 174] width 43 height 43
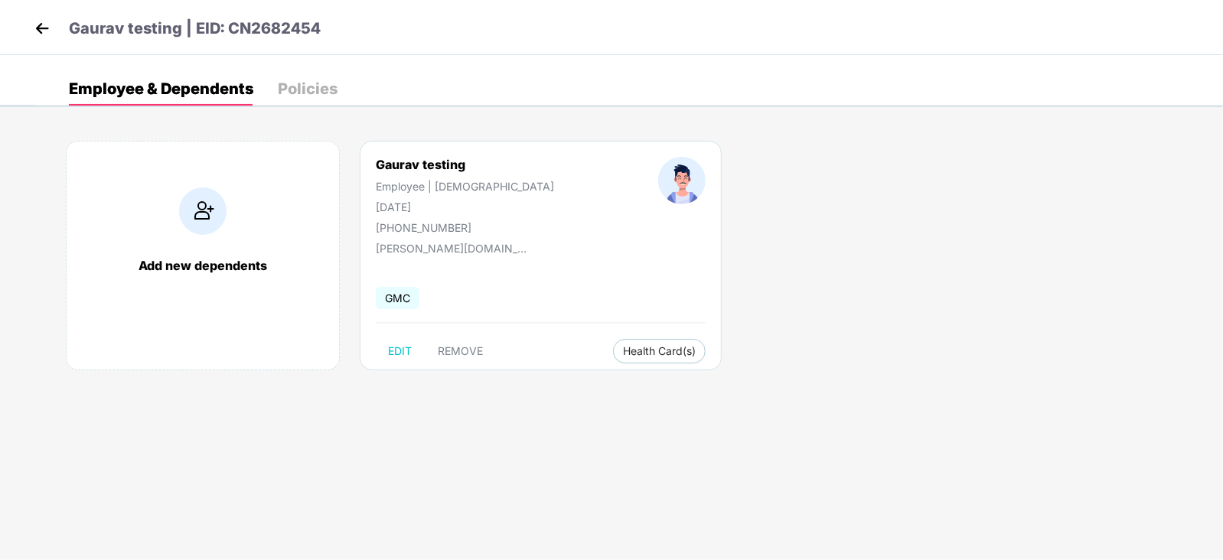
click at [34, 32] on img at bounding box center [42, 28] width 23 height 23
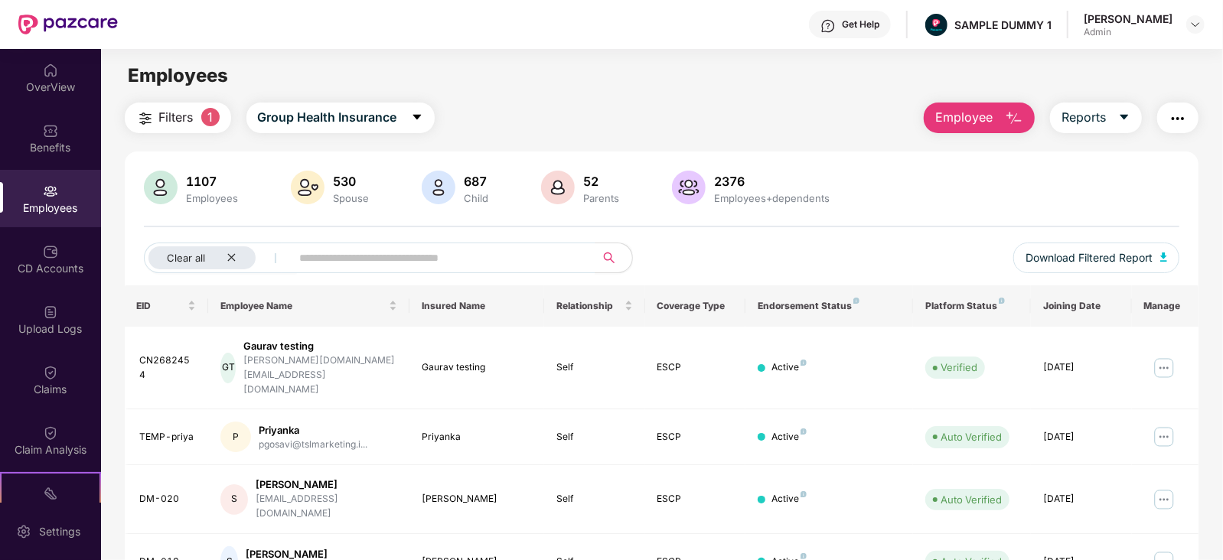
click at [1005, 122] on img "button" at bounding box center [1014, 118] width 18 height 18
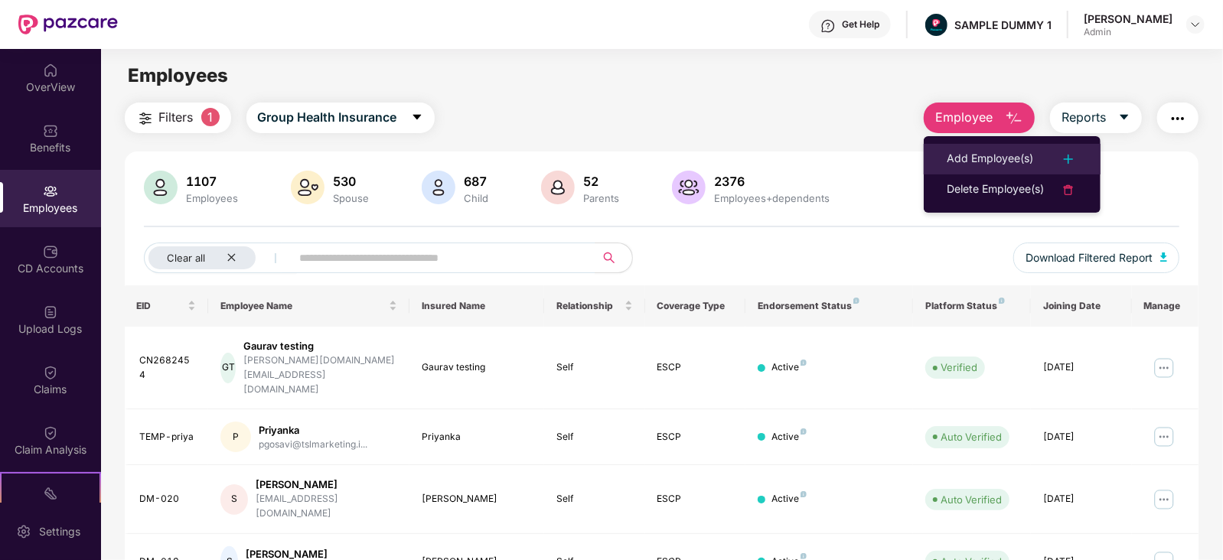
click at [977, 158] on div "Add Employee(s)" at bounding box center [990, 159] width 86 height 18
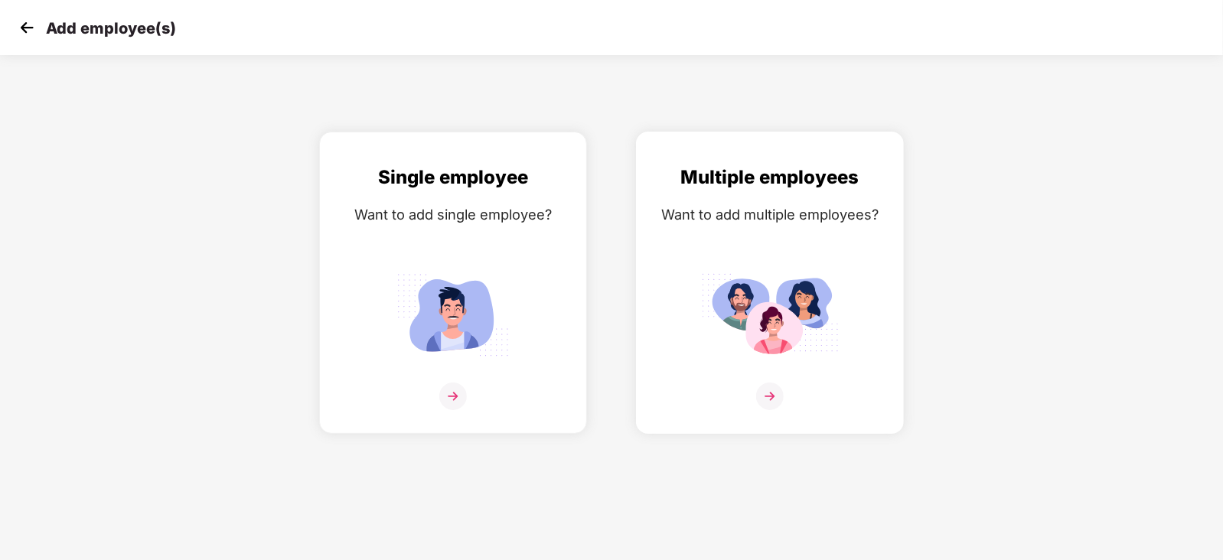
click at [821, 305] on img at bounding box center [770, 315] width 138 height 96
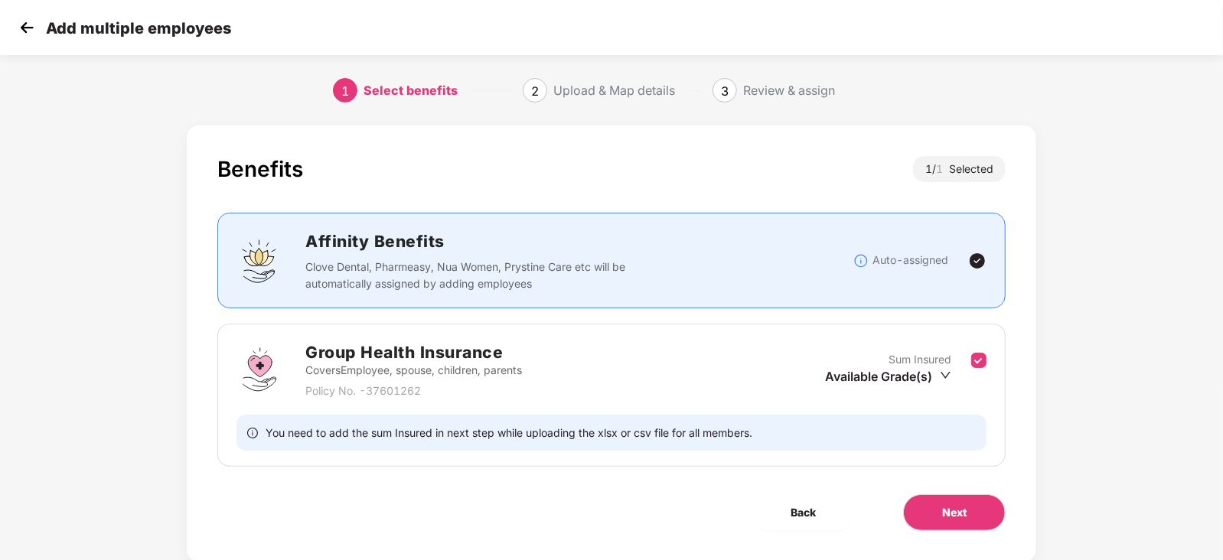
scroll to position [39, 0]
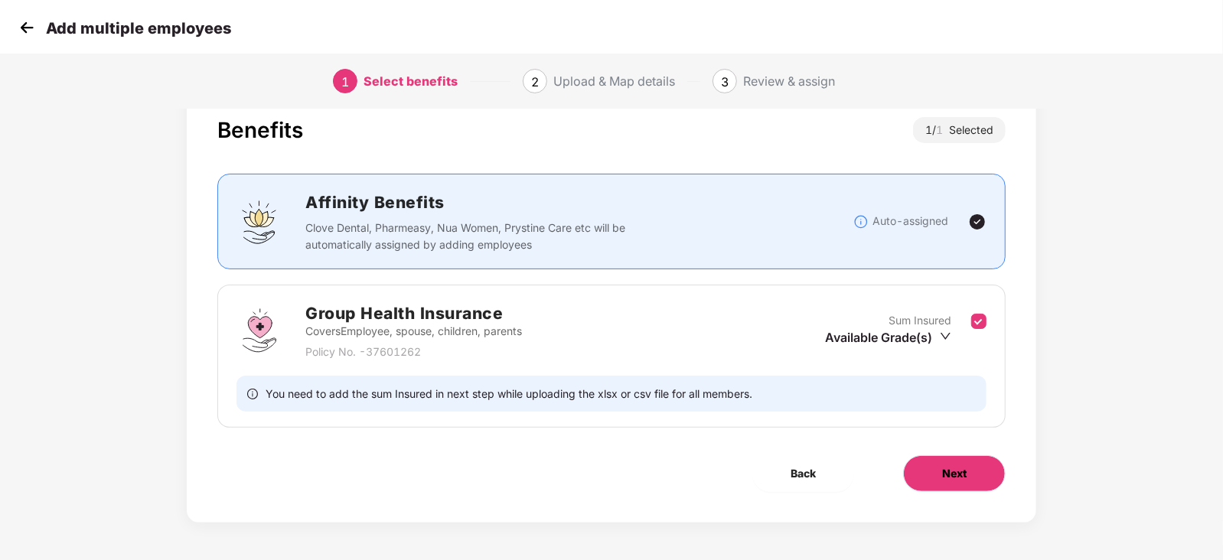
click at [961, 480] on span "Next" at bounding box center [954, 473] width 24 height 17
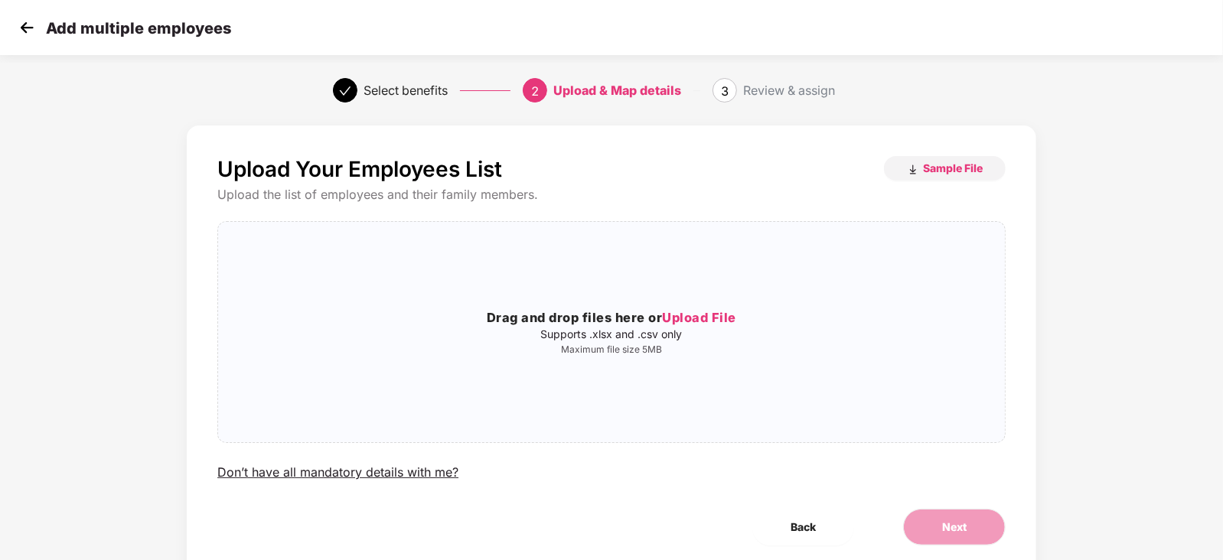
click at [23, 21] on img at bounding box center [26, 27] width 23 height 23
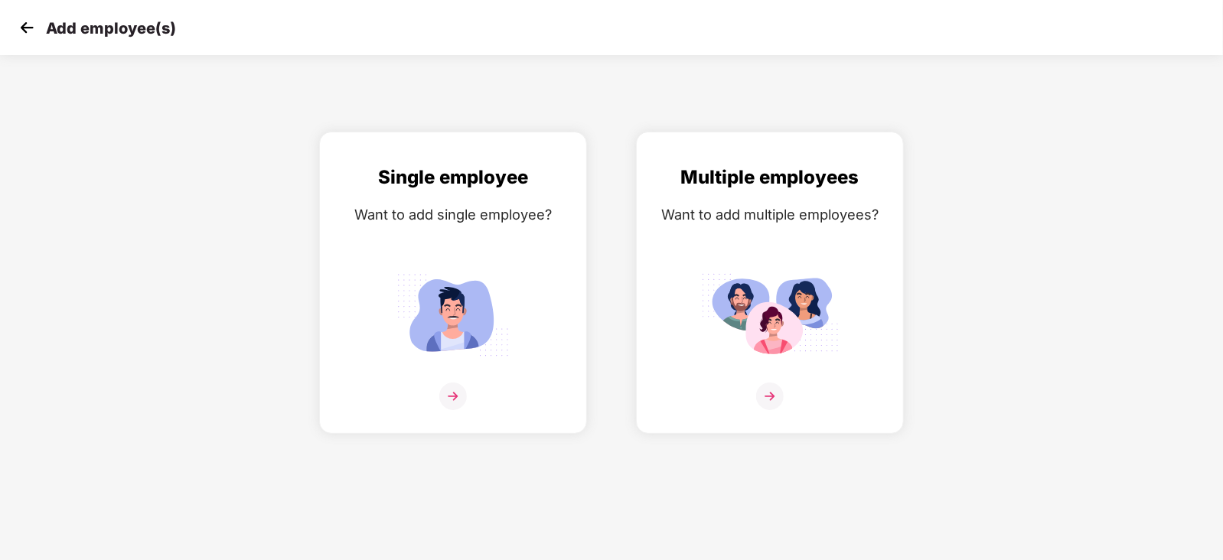
click at [31, 22] on img at bounding box center [26, 27] width 23 height 23
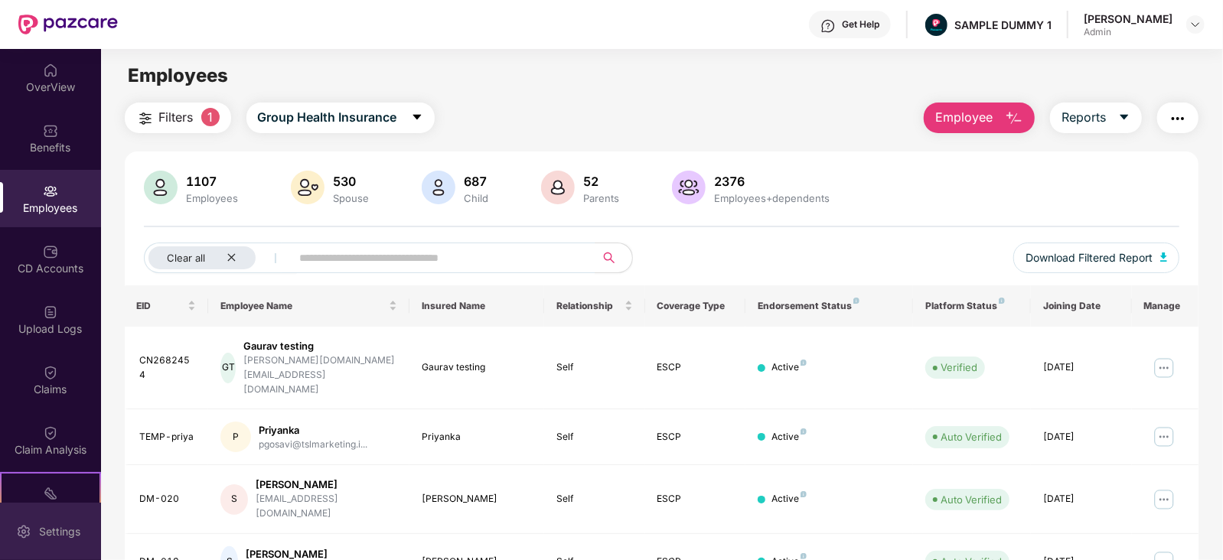
click at [45, 535] on div "Settings" at bounding box center [59, 531] width 51 height 15
